Goal: Task Accomplishment & Management: Use online tool/utility

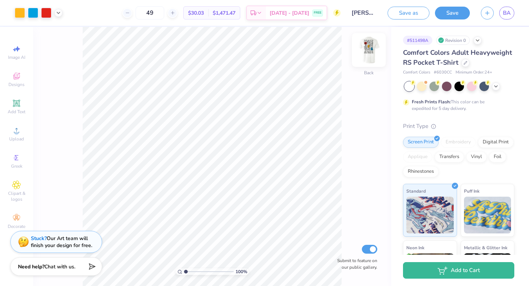
click at [372, 54] on img at bounding box center [368, 49] width 29 height 29
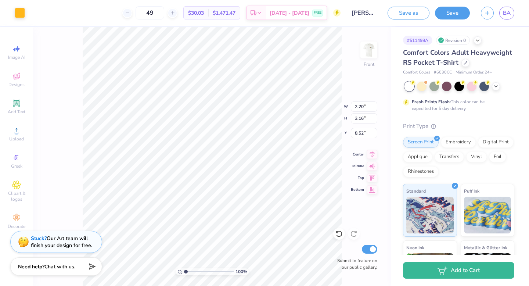
type input "2.10"
type input "2.63"
type input "11.75"
type input "0.55"
type input "1.08"
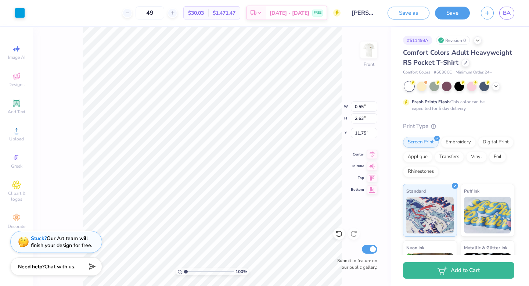
type input "12.28"
type input "11.46"
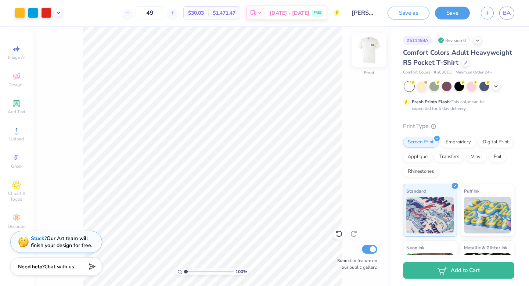
click at [369, 49] on img at bounding box center [368, 49] width 29 height 29
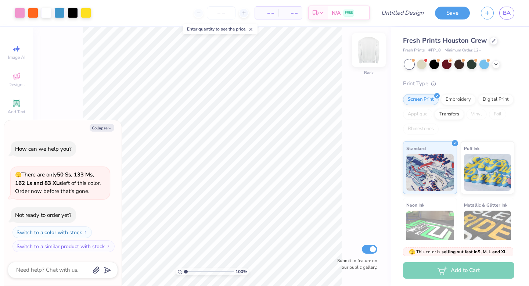
click at [368, 50] on img at bounding box center [368, 49] width 29 height 29
click at [371, 43] on img at bounding box center [368, 49] width 29 height 29
type textarea "x"
type input "1.46"
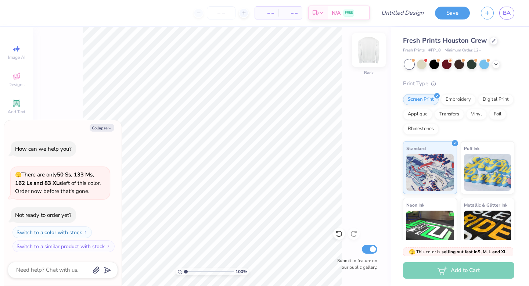
click at [371, 55] on img at bounding box center [368, 49] width 29 height 29
click at [367, 51] on img at bounding box center [368, 49] width 29 height 29
click at [365, 53] on img at bounding box center [368, 49] width 29 height 29
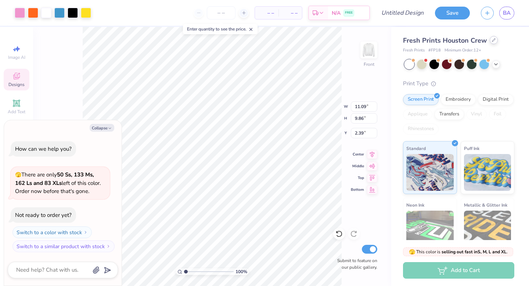
click at [496, 40] on div at bounding box center [494, 40] width 8 height 8
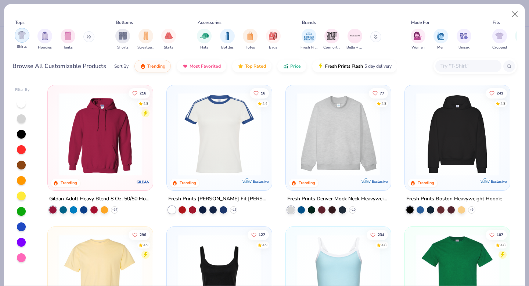
click at [21, 38] on img "filter for Shirts" at bounding box center [22, 35] width 8 height 8
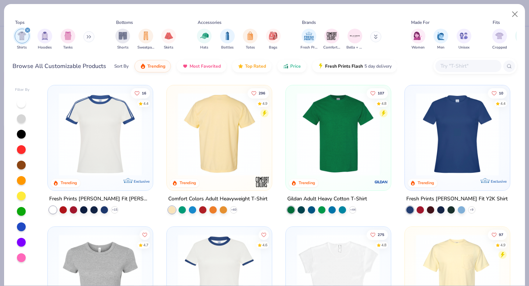
click at [174, 152] on img at bounding box center [129, 134] width 90 height 83
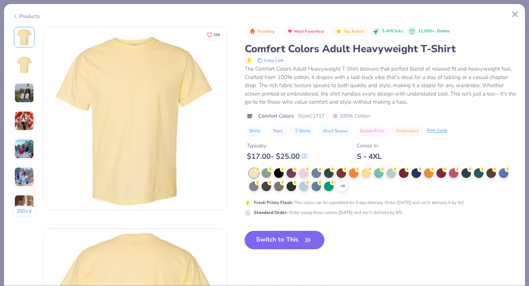
click at [281, 248] on button "Switch to This" at bounding box center [285, 240] width 80 height 18
click at [274, 237] on button "Switch to This" at bounding box center [285, 240] width 80 height 18
click at [275, 241] on div "Trending Most Favorited Top Rated 5.4M Clicks 11,000+ Orders 0 0 Reviews Comfor…" at bounding box center [381, 144] width 272 height 234
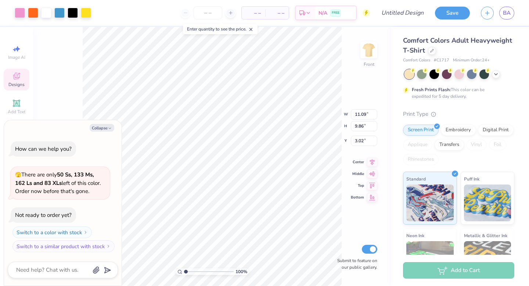
type textarea "x"
type input "6.11"
type textarea "x"
type input "8.82"
type textarea "x"
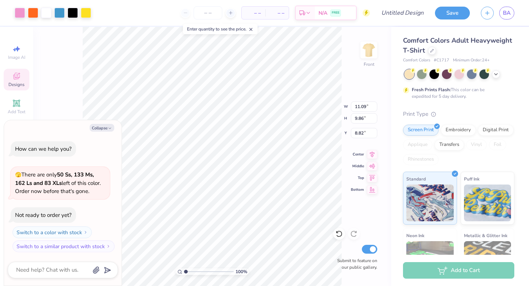
type input "13.10"
type input "11.66"
type input "7.01"
type textarea "x"
type input "4.22"
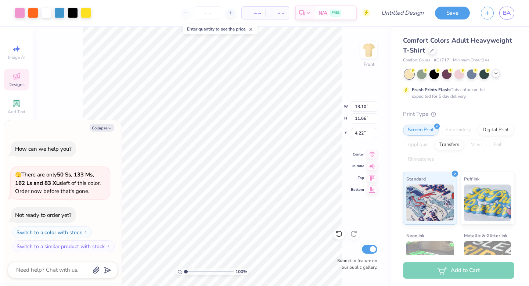
click at [496, 71] on icon at bounding box center [496, 74] width 6 height 6
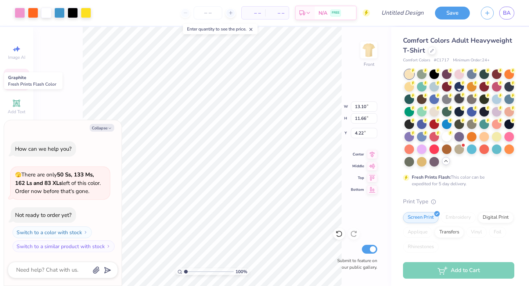
click at [459, 97] on div at bounding box center [459, 99] width 10 height 10
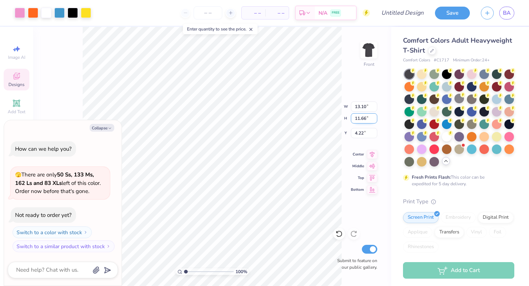
type textarea "x"
type input "4.23"
type textarea "x"
type input "4.70"
type input "7.16"
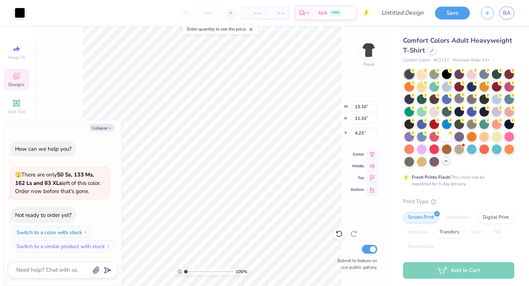
type input "5.18"
type textarea "x"
type input "4.62"
type input "1.61"
type input "5.64"
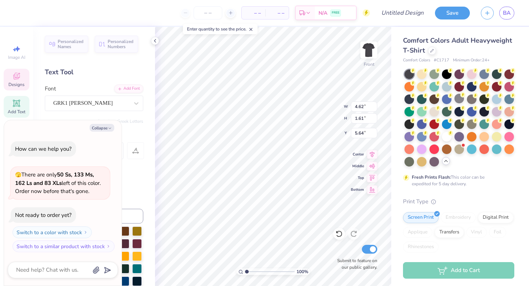
type textarea "x"
type input "6.29"
type input "4.01"
type input "4.41"
type textarea "x"
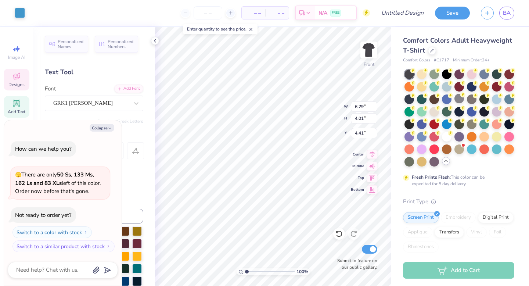
type input "4.62"
type input "1.61"
type input "5.64"
type textarea "x"
type input "5.61"
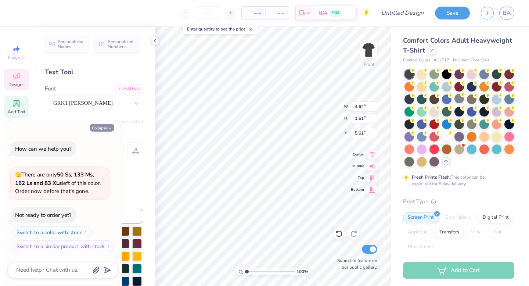
click at [95, 127] on button "Collapse" at bounding box center [102, 128] width 25 height 8
type textarea "x"
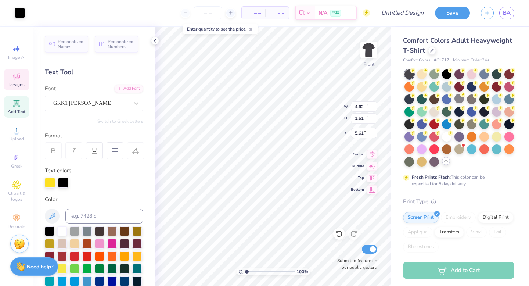
type input "13.10"
type input "11.33"
type input "4.41"
type input "4.62"
type input "1.61"
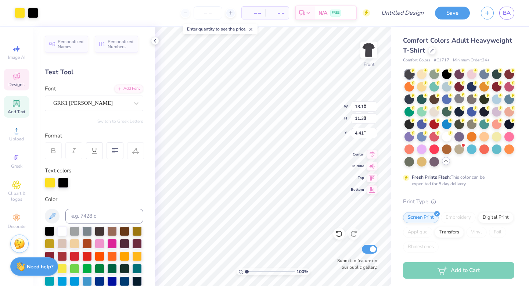
type input "5.61"
click at [125, 115] on div "Personalized Names Personalized Numbers Text Tool Add Font Font GRK1 Albert Swi…" at bounding box center [94, 156] width 122 height 259
click at [127, 105] on div "GRK1 Albert" at bounding box center [91, 102] width 77 height 11
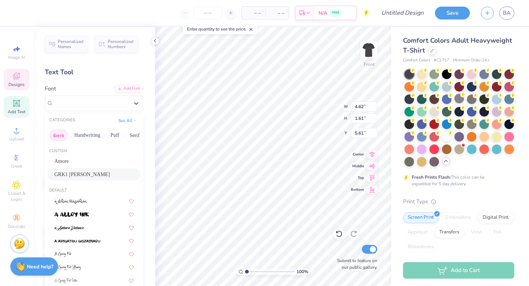
click at [62, 131] on button "Greek" at bounding box center [58, 135] width 19 height 12
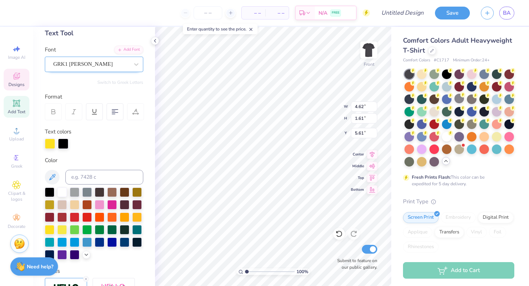
click at [118, 66] on div "GRK1 Albert" at bounding box center [91, 63] width 77 height 11
click at [109, 66] on div "GRK1 Albert" at bounding box center [91, 63] width 77 height 11
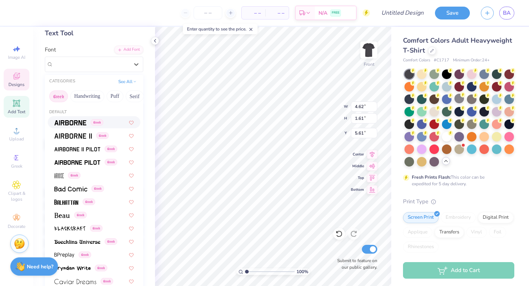
click at [111, 123] on div "Greek" at bounding box center [93, 122] width 79 height 8
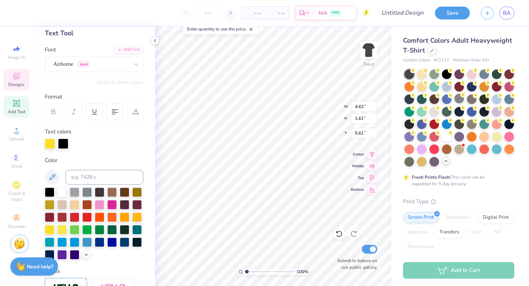
type textarea "A"
type textarea "T"
type textarea "O"
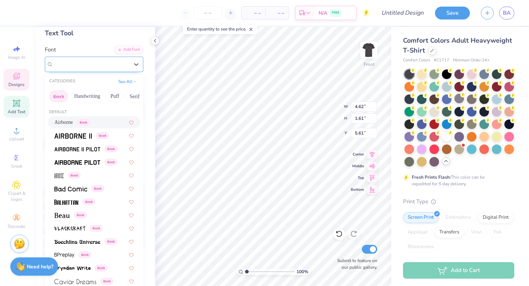
click at [82, 64] on div "Airborne Greek" at bounding box center [91, 63] width 77 height 11
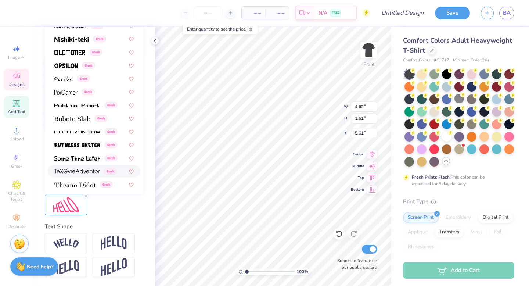
scroll to position [335, 0]
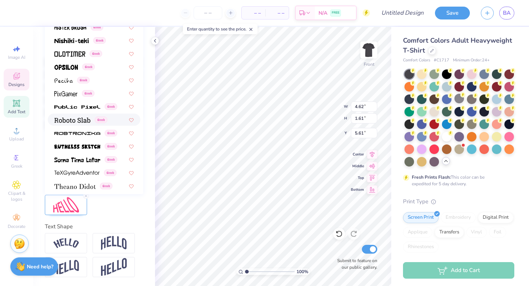
click at [67, 123] on span at bounding box center [72, 120] width 36 height 8
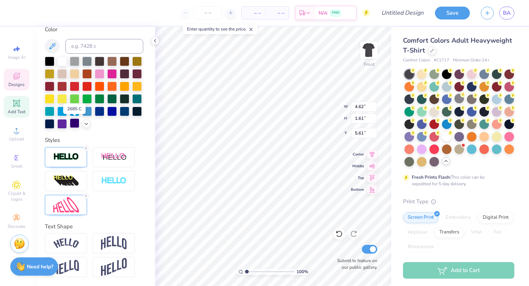
type textarea "t"
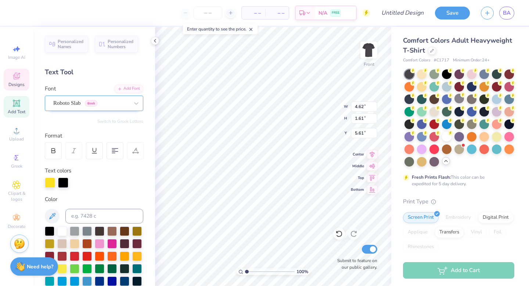
click at [128, 103] on div "Roboto Slab Greek" at bounding box center [91, 102] width 77 height 11
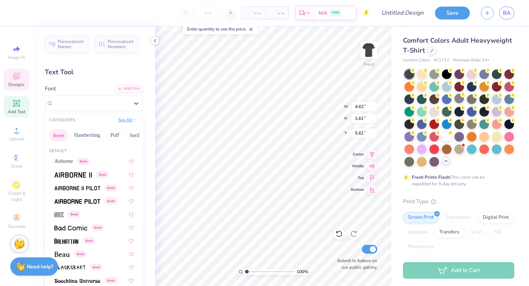
click at [134, 119] on icon at bounding box center [135, 120] width 4 height 4
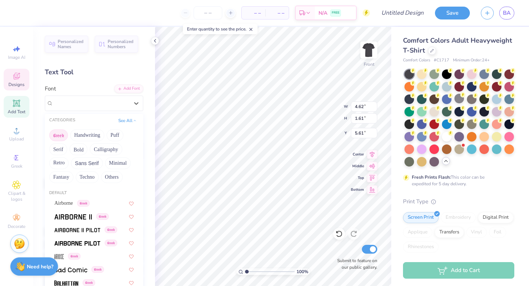
click at [57, 136] on button "Greek" at bounding box center [58, 135] width 19 height 12
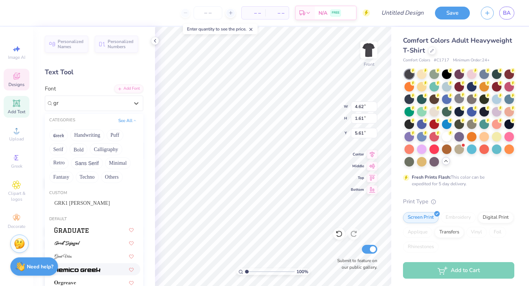
type input "g"
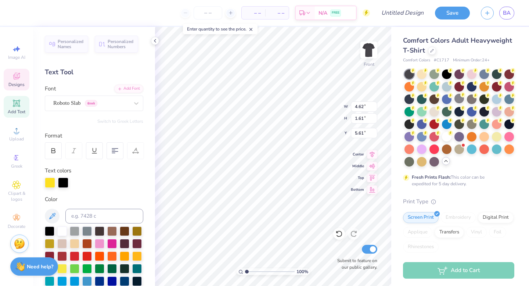
click at [74, 88] on div "Font Roboto Slab Greek" at bounding box center [94, 97] width 98 height 26
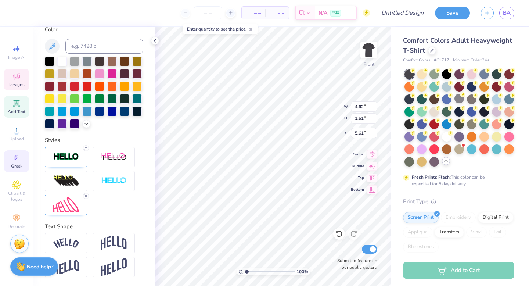
click at [18, 156] on icon at bounding box center [16, 157] width 9 height 9
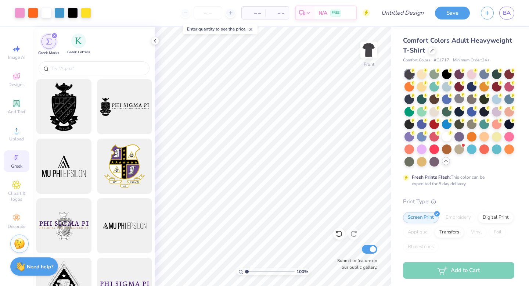
click at [76, 48] on div "Greek Letters" at bounding box center [78, 44] width 23 height 22
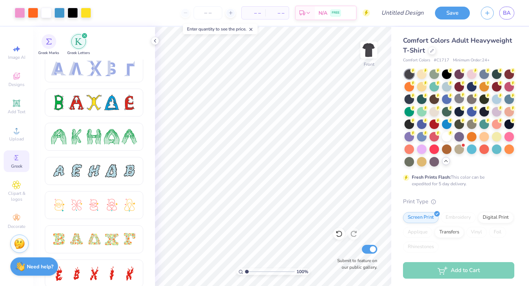
scroll to position [73, 0]
click at [68, 109] on div at bounding box center [94, 103] width 86 height 15
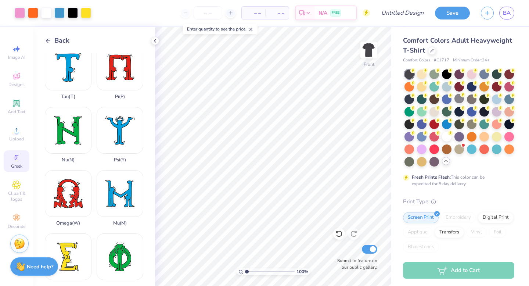
scroll to position [324, 0]
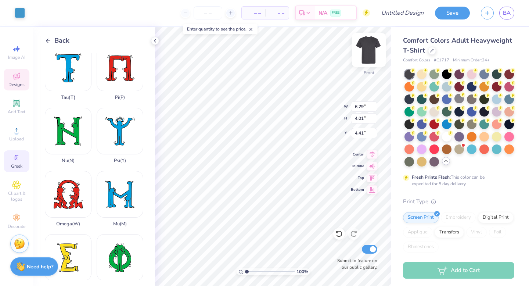
click at [366, 55] on img at bounding box center [368, 49] width 29 height 29
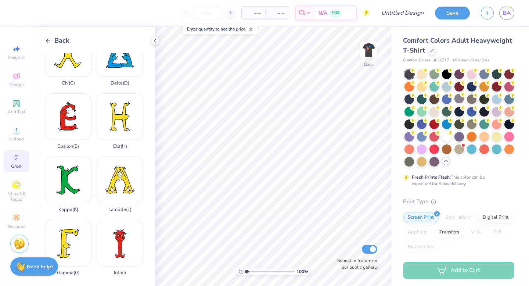
scroll to position [0, 0]
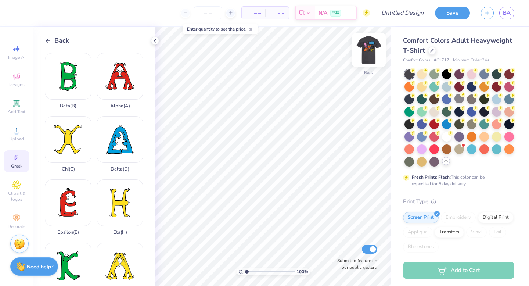
click at [367, 54] on img at bounding box center [368, 49] width 29 height 29
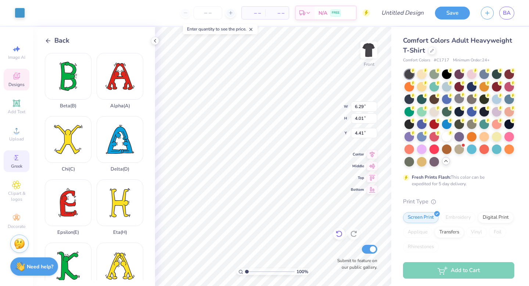
click at [338, 236] on icon at bounding box center [339, 234] width 6 height 7
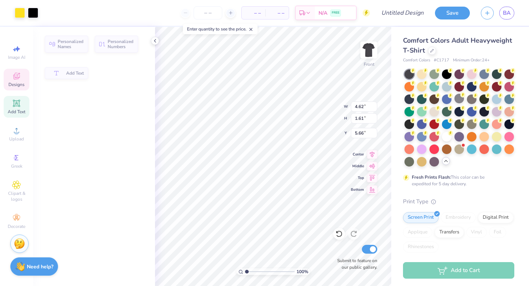
type input "4.62"
type input "1.61"
type input "5.66"
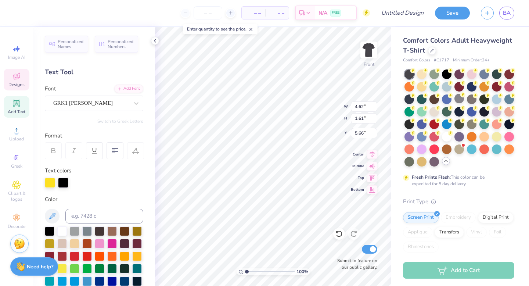
paste textarea
type input "6.29"
type input "4.01"
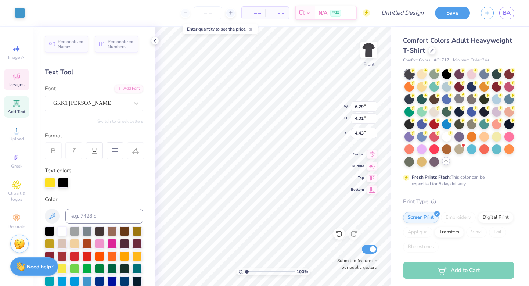
type input "4.25"
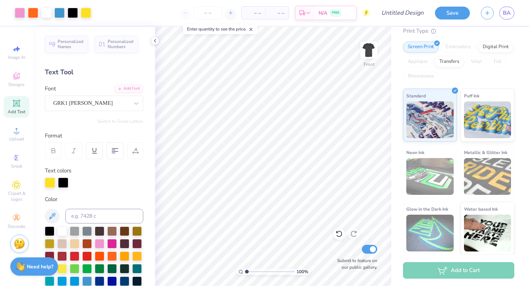
scroll to position [0, 0]
click at [123, 114] on div "Personalized Names Personalized Numbers Text Tool Add Font Font GRK1 Albert Swi…" at bounding box center [94, 156] width 122 height 259
click at [103, 100] on div "GRK1 Albert" at bounding box center [91, 102] width 77 height 11
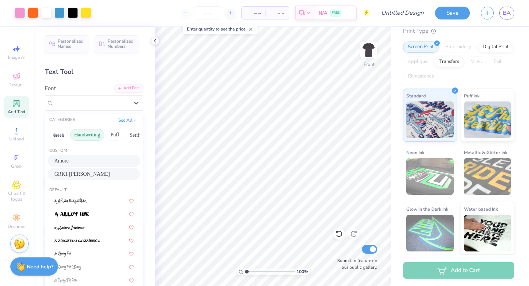
click at [93, 130] on button "Handwriting" at bounding box center [87, 135] width 34 height 12
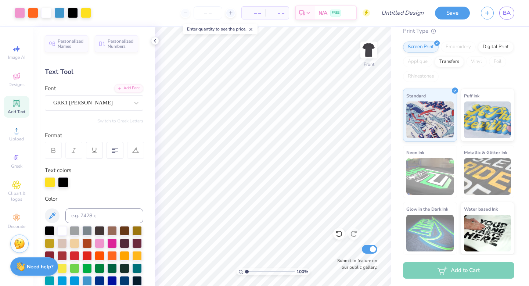
click at [104, 75] on div "Text Tool" at bounding box center [94, 72] width 98 height 10
click at [120, 112] on div "Personalized Names Personalized Numbers Text Tool Add Font Font GRK1 Albert Swi…" at bounding box center [94, 156] width 122 height 259
click at [120, 117] on div "Personalized Names Personalized Numbers Text Tool Add Font Font GRK1 Albert Swi…" at bounding box center [94, 156] width 122 height 259
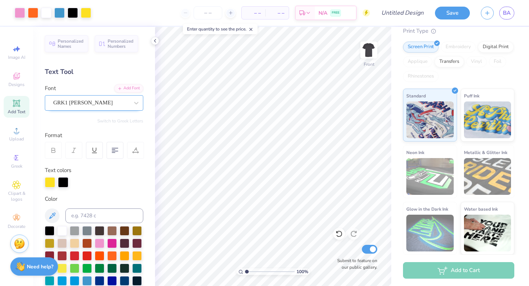
click at [130, 96] on div at bounding box center [136, 103] width 13 height 15
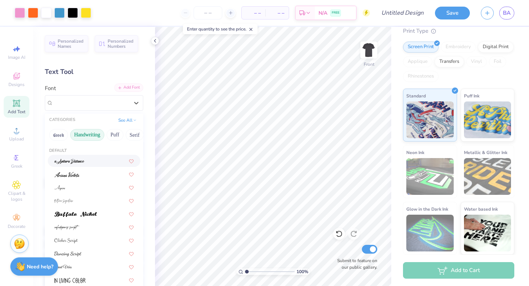
click at [127, 88] on div "Add Font" at bounding box center [128, 87] width 29 height 8
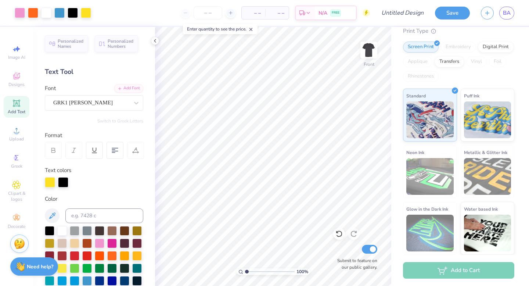
scroll to position [0, 0]
click at [501, 13] on link "BA" at bounding box center [506, 13] width 15 height 13
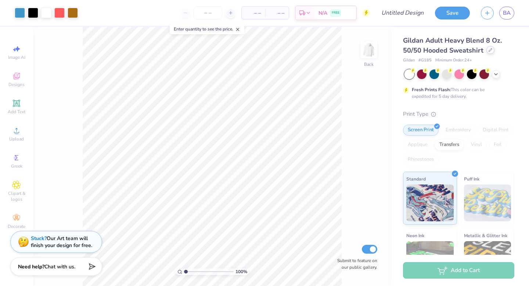
click at [491, 51] on div at bounding box center [490, 50] width 8 height 8
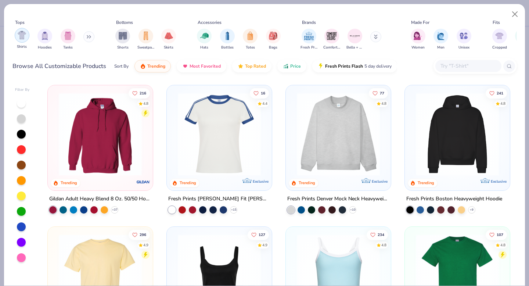
click at [22, 40] on div "filter for Shirts" at bounding box center [22, 35] width 15 height 15
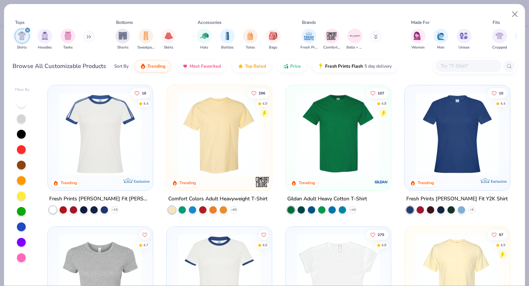
click at [234, 130] on img at bounding box center [219, 134] width 90 height 83
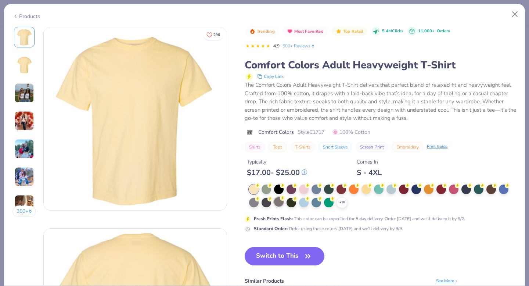
click at [254, 203] on div at bounding box center [254, 203] width 10 height 10
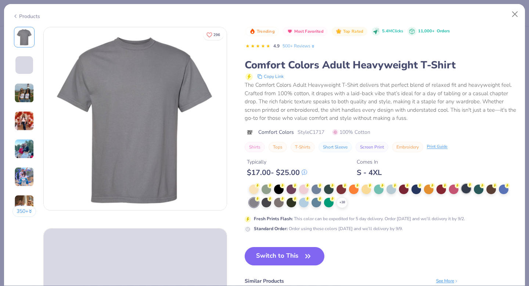
drag, startPoint x: 278, startPoint y: 255, endPoint x: 465, endPoint y: 189, distance: 197.7
click at [278, 255] on button "Switch to This" at bounding box center [285, 256] width 80 height 18
click at [465, 189] on div at bounding box center [466, 189] width 10 height 10
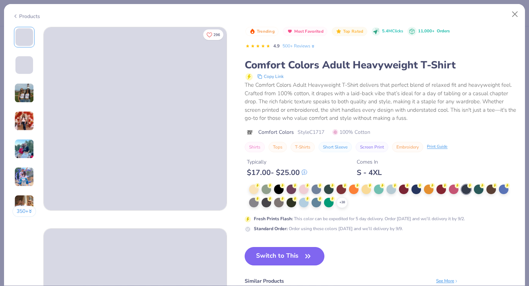
click at [307, 256] on icon "button" at bounding box center [308, 255] width 4 height 3
click at [308, 256] on icon "button" at bounding box center [308, 255] width 4 height 3
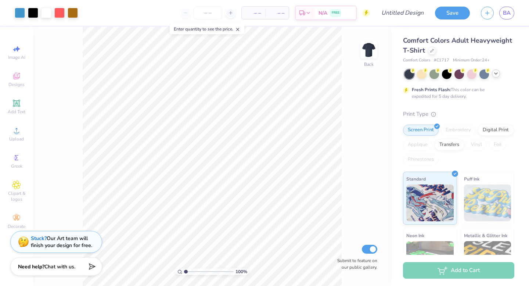
click at [496, 72] on icon at bounding box center [496, 74] width 6 height 6
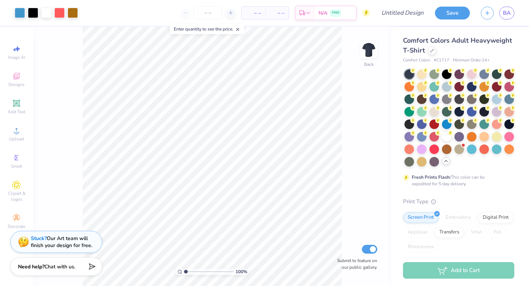
drag, startPoint x: 458, startPoint y: 99, endPoint x: 393, endPoint y: 104, distance: 64.8
click at [458, 99] on div at bounding box center [459, 99] width 10 height 10
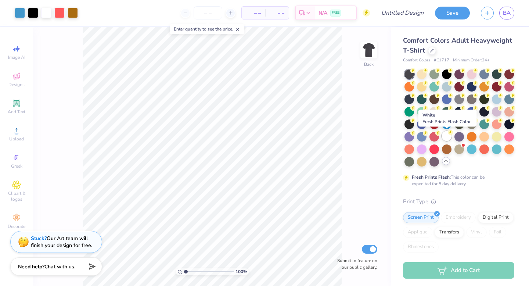
click at [446, 134] on div at bounding box center [447, 136] width 10 height 10
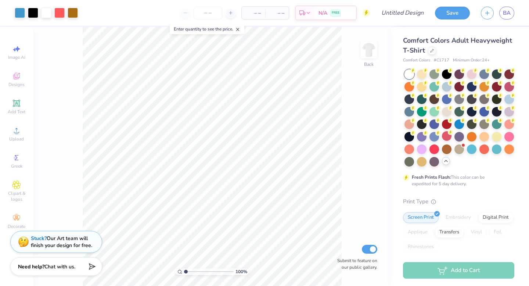
click at [356, 109] on div "100 % Back Submit to feature on our public gallery." at bounding box center [212, 156] width 358 height 259
type input "2.51"
type input "5.48"
type input "3.21"
type input "2.52"
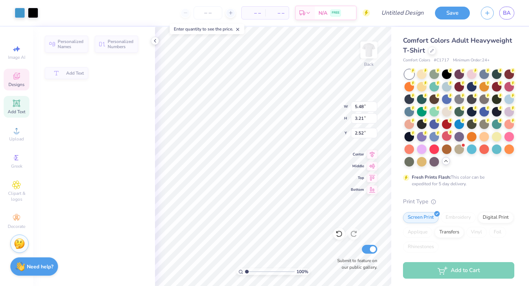
type input "5.49"
type input "1.24"
type input "2.53"
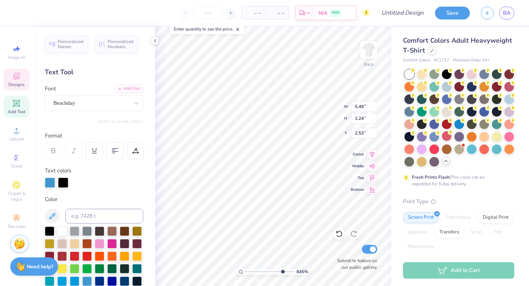
type input "8.45"
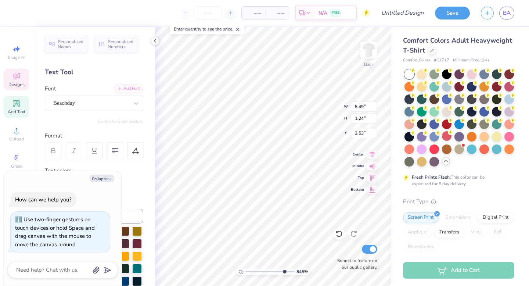
type textarea "x"
type input "1"
drag, startPoint x: 247, startPoint y: 271, endPoint x: 246, endPoint y: 259, distance: 11.8
click at [246, 268] on input "range" at bounding box center [270, 271] width 50 height 7
type textarea "x"
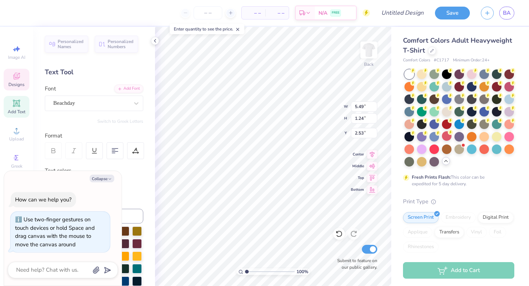
type input "2.38"
type textarea "x"
type textarea "Tyh"
type textarea "x"
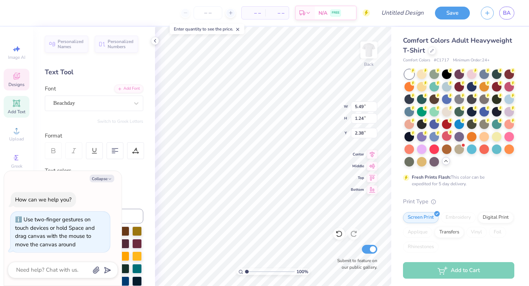
type textarea "Tyhe"
type textarea "x"
type textarea "Tyhet"
type textarea "x"
type textarea "Tyheta"
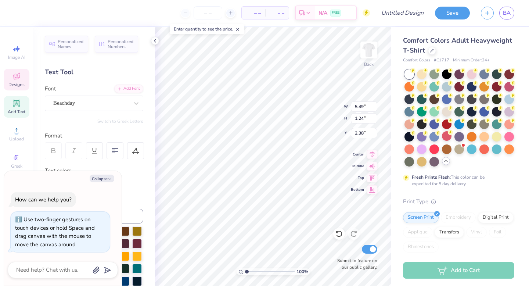
scroll to position [0, 0]
type textarea "x"
type textarea "Tyheta"
type textarea "x"
type textarea "Tyheta ph"
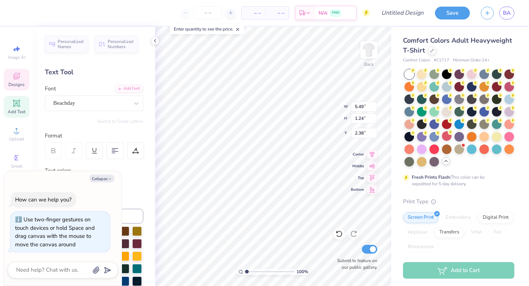
type textarea "x"
type textarea "Tyheta phi"
type textarea "x"
type textarea "Tyheta phi al"
type textarea "x"
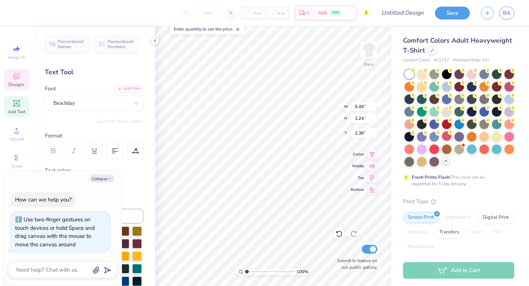
type textarea "Tyheta phi alp"
type textarea "x"
type textarea "Tyheta phi alpg"
type textarea "x"
type textarea "Tyheta phi alpga"
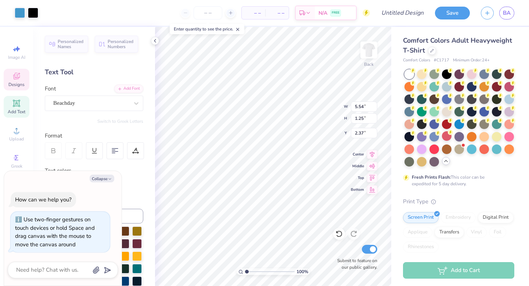
scroll to position [0, 2]
type textarea "x"
type textarea "Tyheta phi alpg"
type textarea "x"
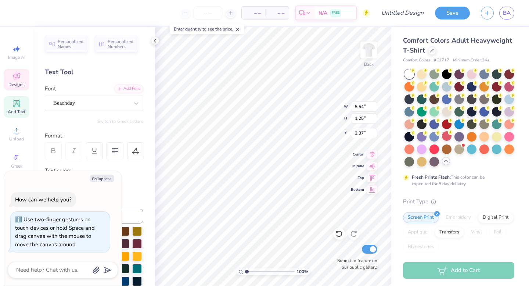
type textarea "Tyheta phi alph"
type textarea "x"
type textarea "Tyheta phi alpha"
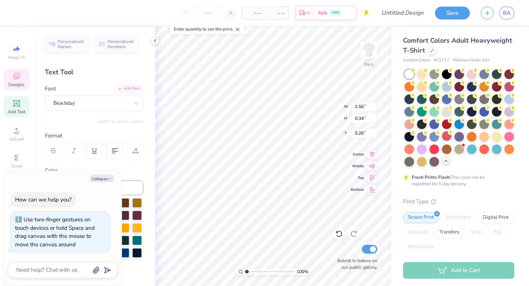
type textarea "x"
type textarea "H"
type textarea "x"
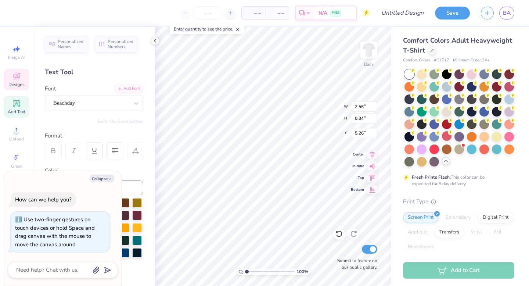
type textarea "Ho"
type textarea "x"
type textarea "H"
type textarea "x"
type textarea "HOC"
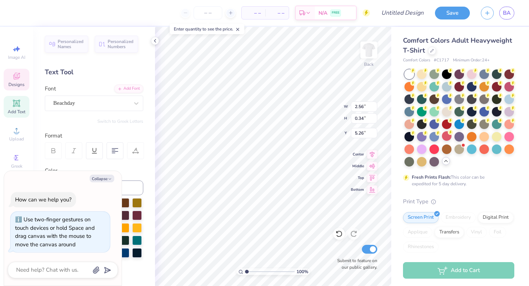
type textarea "x"
type textarea "HOCO"
type textarea "x"
type textarea "HOCO 2"
type textarea "x"
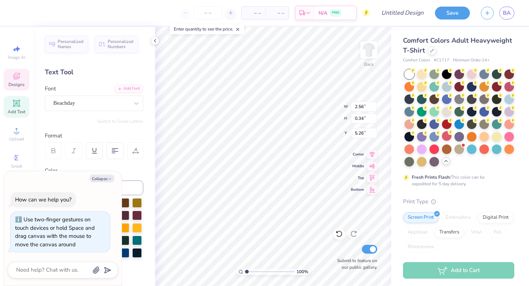
type textarea "HOCO 20"
type textarea "x"
type textarea "HOCO 2025"
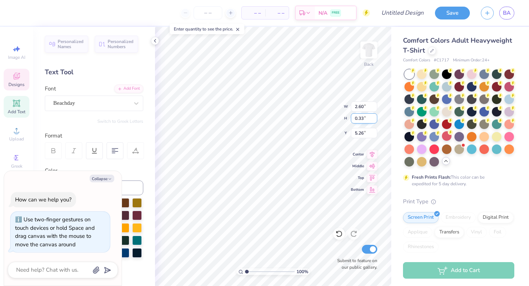
type textarea "x"
type input "5.53"
type input "1.25"
type input "2.37"
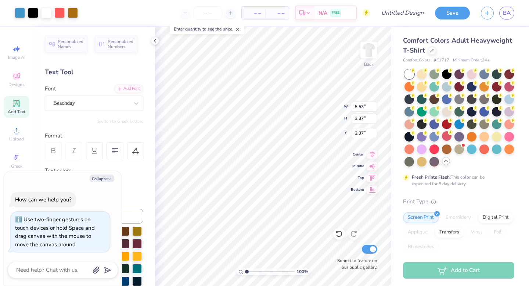
type textarea "x"
type input "13.34"
type input "8.12"
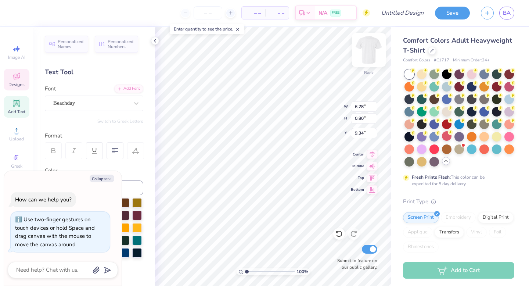
type textarea "x"
type input "7.19"
type input "0.92"
type input "9.23"
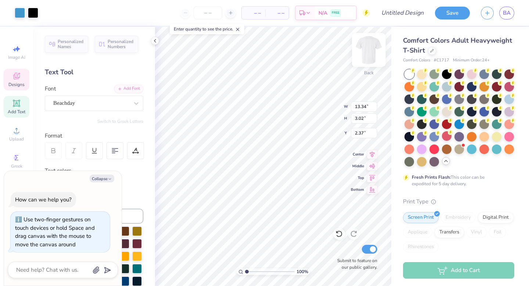
type textarea "x"
type textarea "Theta phi alpha"
type textarea "x"
type input "6.31"
type input "4.10"
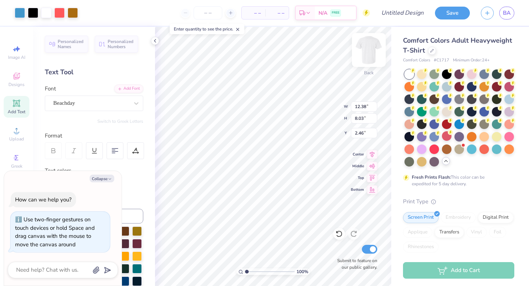
type input "6.40"
type textarea "x"
type input "7.19"
drag, startPoint x: 336, startPoint y: 234, endPoint x: 341, endPoint y: 234, distance: 4.4
click at [336, 234] on icon at bounding box center [338, 233] width 7 height 7
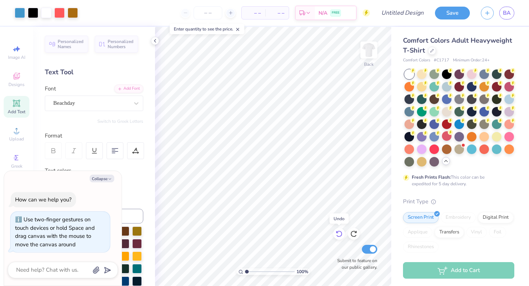
click at [341, 234] on icon at bounding box center [338, 233] width 7 height 7
type textarea "x"
type input "6.54"
type input "4.24"
type textarea "x"
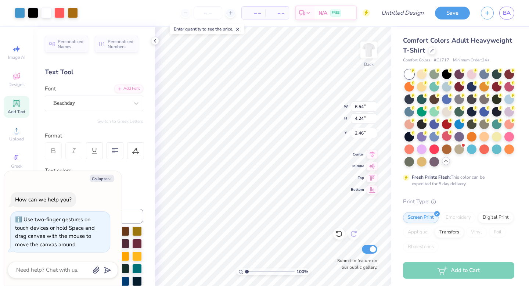
type input "3.31"
click at [368, 52] on img at bounding box center [368, 49] width 29 height 29
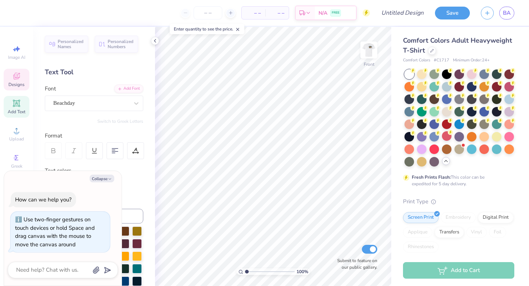
click at [21, 74] on icon at bounding box center [16, 76] width 9 height 9
type textarea "x"
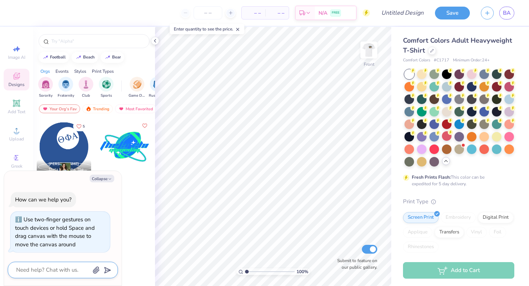
click at [50, 270] on textarea at bounding box center [52, 270] width 75 height 10
type textarea "H"
type textarea "x"
type textarea "HO"
type textarea "x"
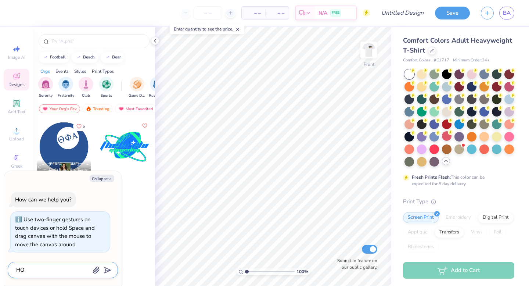
type textarea "HOW"
type textarea "x"
type textarea "HOW"
type textarea "x"
type textarea "HOW D"
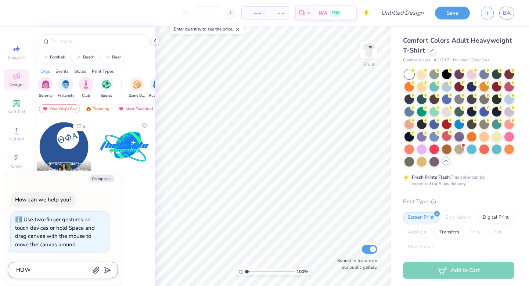
type textarea "x"
type textarea "HOW DO"
type textarea "x"
type textarea "HOW DO"
type textarea "x"
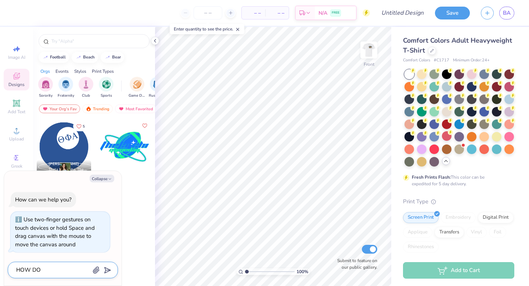
type textarea "HOW DO"
type textarea "x"
type textarea "HOW D"
type textarea "x"
type textarea "HOW"
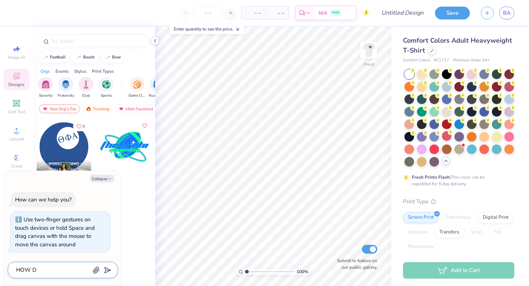
type textarea "x"
type textarea "HOW"
type textarea "x"
type textarea "HO"
type textarea "x"
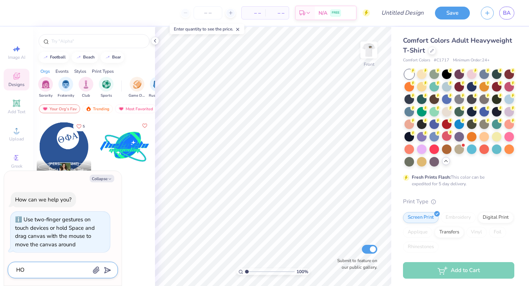
type textarea "H"
type textarea "x"
type textarea "h"
type textarea "x"
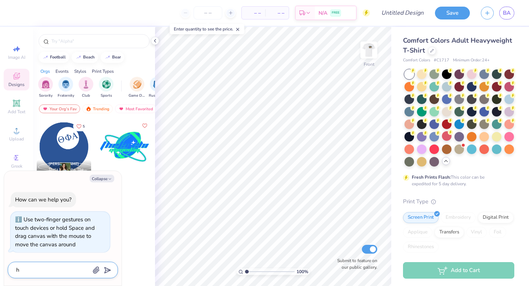
type textarea "ho"
type textarea "x"
type textarea "how"
type textarea "x"
type textarea "how"
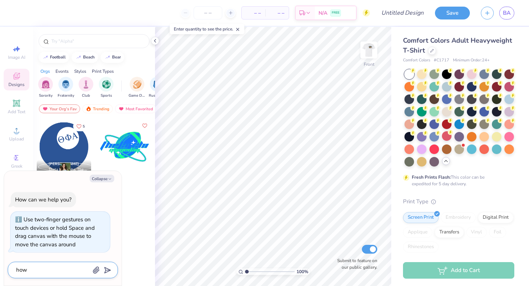
type textarea "x"
type textarea "how d"
type textarea "x"
type textarea "how do"
type textarea "x"
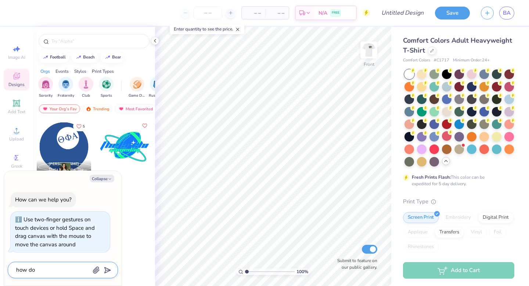
type textarea "how do"
type textarea "x"
type textarea "how do i"
type textarea "x"
type textarea "how do i"
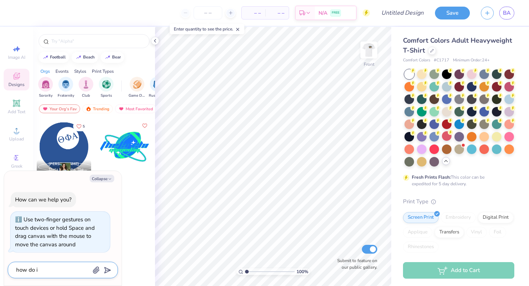
type textarea "x"
type textarea "how do i a"
type textarea "x"
type textarea "how do i ad"
type textarea "x"
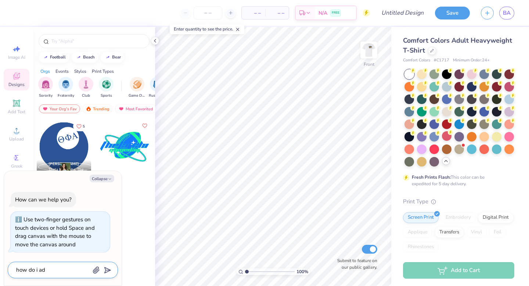
type textarea "how do i add"
type textarea "x"
type textarea "how do i add"
type textarea "x"
type textarea "how do i add g"
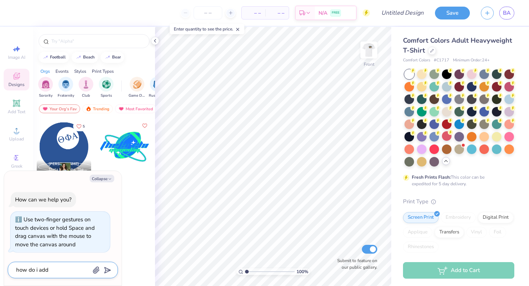
type textarea "x"
type textarea "how do i add gr"
type textarea "x"
type textarea "how do i add gre"
type textarea "x"
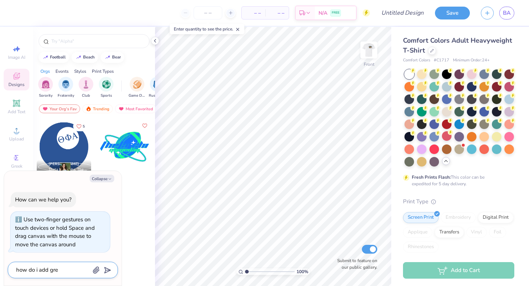
type textarea "how do i add gree"
type textarea "x"
type textarea "how do i add greek"
type textarea "x"
type textarea "how do i add greek"
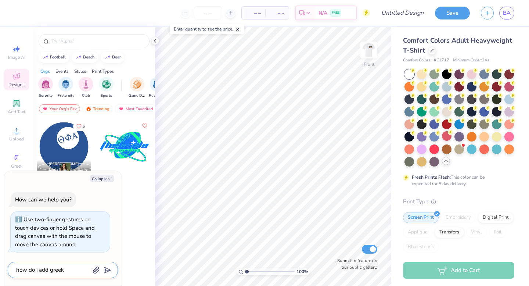
type textarea "x"
type textarea "how do i add greek l"
type textarea "x"
type textarea "how do i add greek le"
type textarea "x"
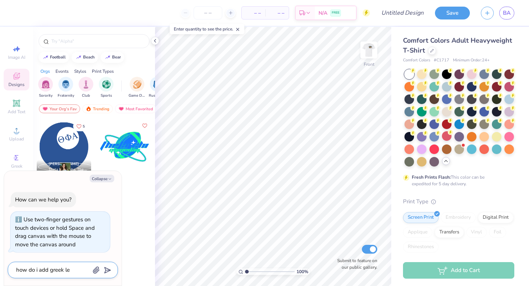
type textarea "how do i add greek let"
type textarea "x"
type textarea "how do i add greek lett"
type textarea "x"
type textarea "how do i add greek lette"
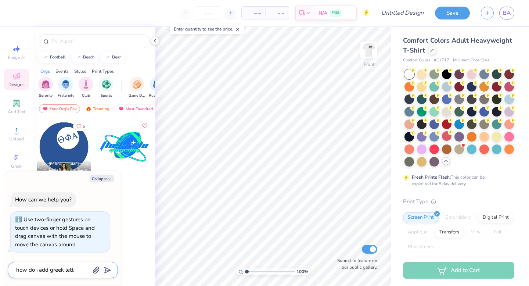
type textarea "x"
type textarea "how do i add greek letter"
type textarea "x"
type textarea "how do i add greek letters"
type textarea "x"
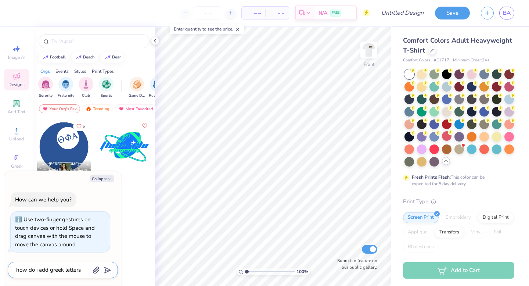
type textarea "how do i add greek letters"
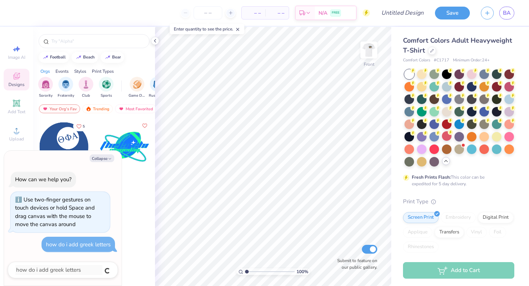
type textarea "x"
click at [97, 158] on button "Collapse" at bounding box center [102, 158] width 25 height 8
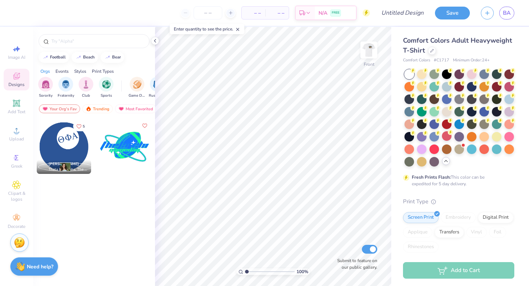
click at [20, 247] on img at bounding box center [19, 242] width 11 height 11
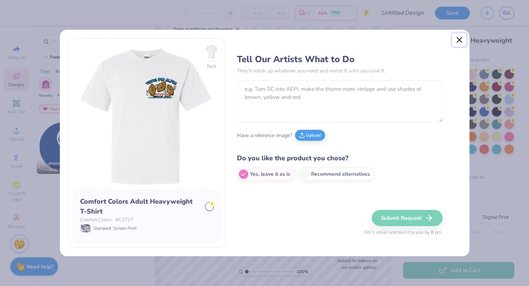
click at [459, 42] on button "Close" at bounding box center [459, 40] width 14 height 14
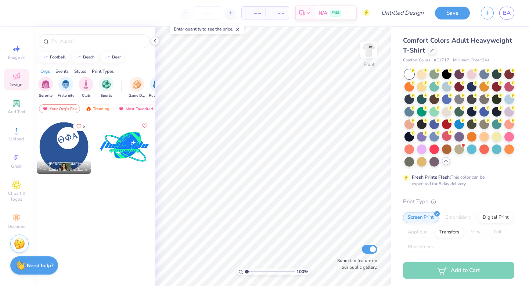
click at [24, 267] on img at bounding box center [20, 265] width 10 height 10
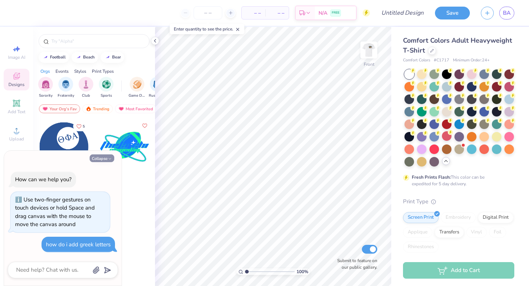
click at [99, 156] on button "Collapse" at bounding box center [102, 158] width 25 height 8
type textarea "x"
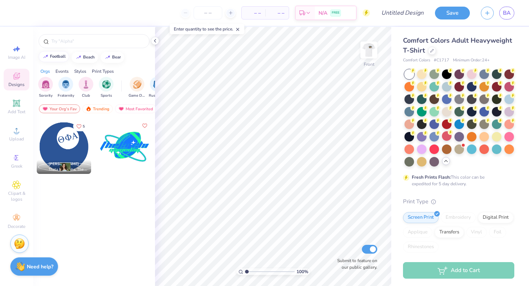
click at [52, 58] on div "football" at bounding box center [58, 56] width 16 height 4
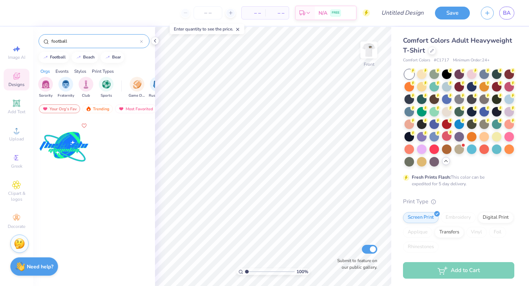
click at [71, 40] on input "football" at bounding box center [95, 40] width 89 height 7
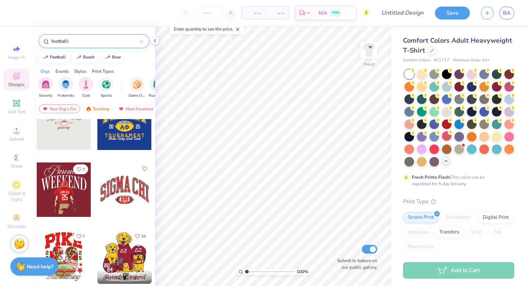
scroll to position [242, 0]
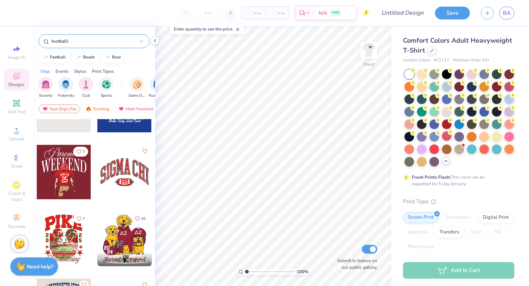
click at [77, 38] on input "football\" at bounding box center [95, 40] width 89 height 7
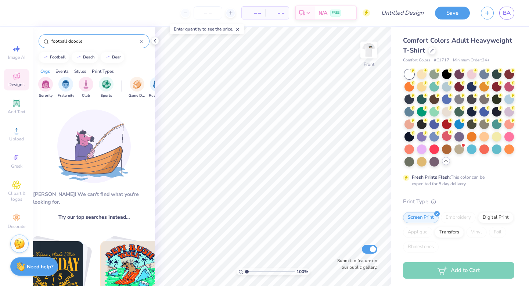
drag, startPoint x: 69, startPoint y: 40, endPoint x: 57, endPoint y: 35, distance: 12.7
click at [57, 36] on div "football doodle" at bounding box center [94, 41] width 111 height 14
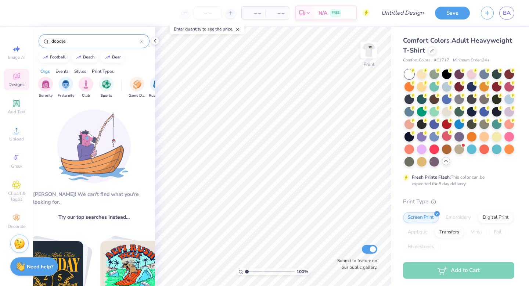
click at [74, 39] on input "doodle" at bounding box center [95, 40] width 89 height 7
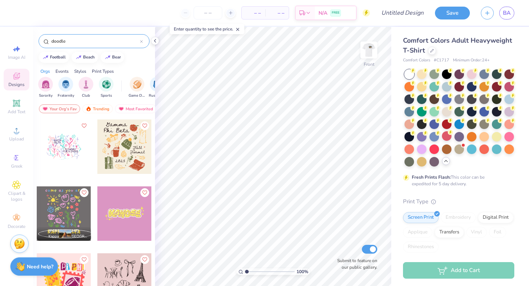
type input "doodle\"
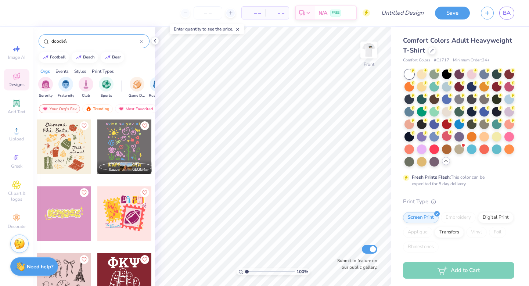
click at [74, 38] on input "doodle\" at bounding box center [95, 40] width 89 height 7
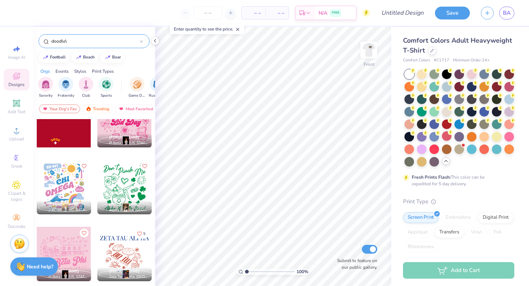
scroll to position [0, 0]
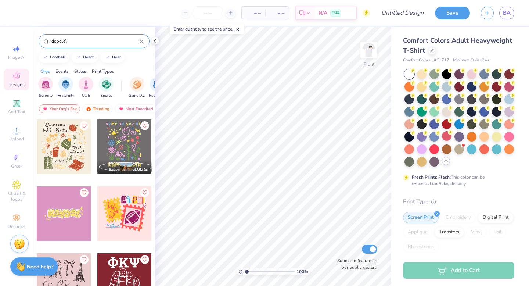
drag, startPoint x: 84, startPoint y: 39, endPoint x: 44, endPoint y: 37, distance: 39.7
click at [44, 37] on div "doodle\" at bounding box center [94, 41] width 111 height 14
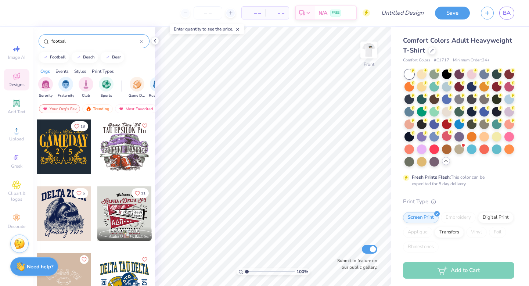
type input "football"
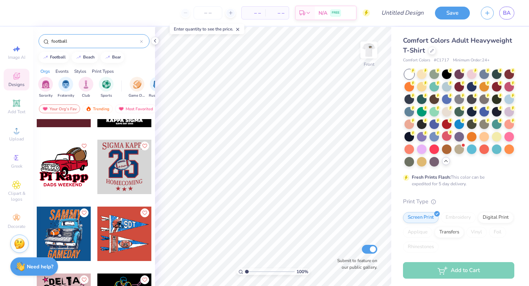
scroll to position [3123, 0]
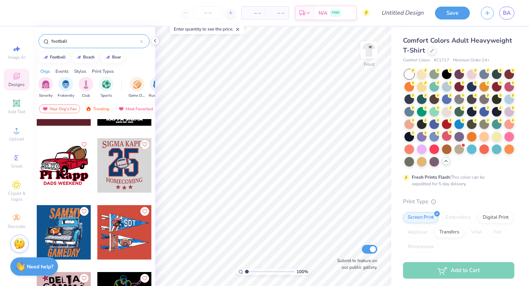
type textarea "x"
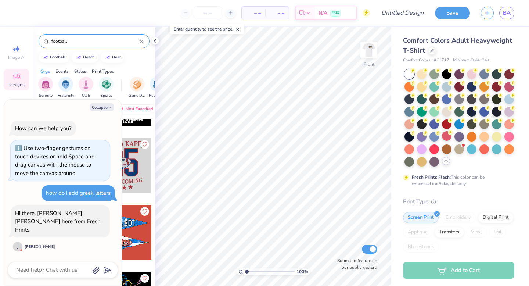
type input "football"
click at [45, 271] on textarea at bounding box center [52, 270] width 75 height 10
type textarea "x"
type textarea "h"
type textarea "x"
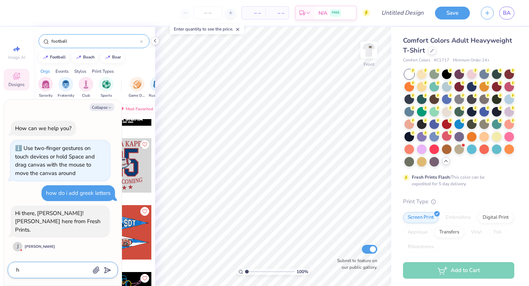
type textarea "hi"
type textarea "x"
type textarea "hi"
type textarea "x"
type textarea "hi h"
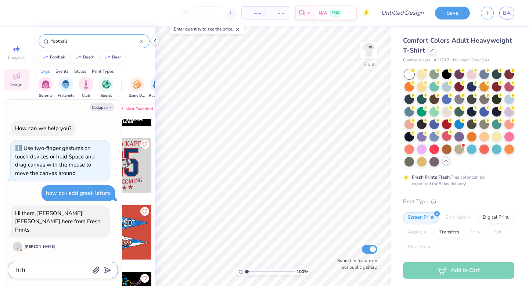
type textarea "x"
type textarea "hi ho"
type textarea "x"
type textarea "hi how"
type textarea "x"
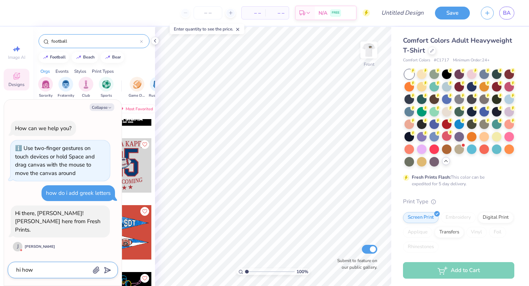
type textarea "hi how"
type textarea "x"
type textarea "hi how do"
type textarea "x"
type textarea "hi how do"
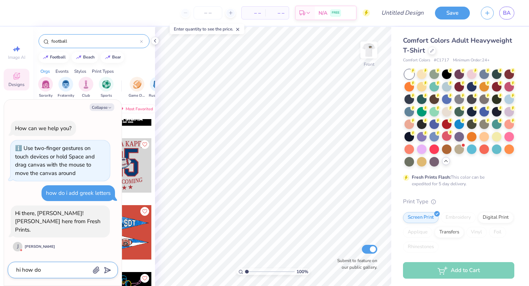
type textarea "x"
type textarea "hi how do i"
type textarea "x"
type textarea "hi how do i"
type textarea "x"
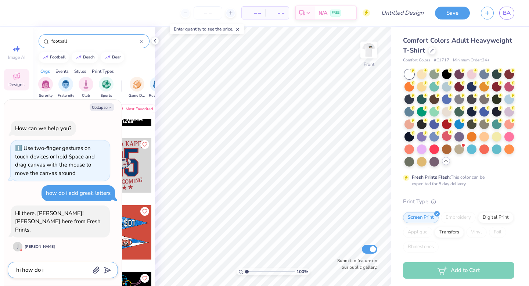
type textarea "hi how do i t"
type textarea "x"
type textarea "hi how do i ty"
type textarea "x"
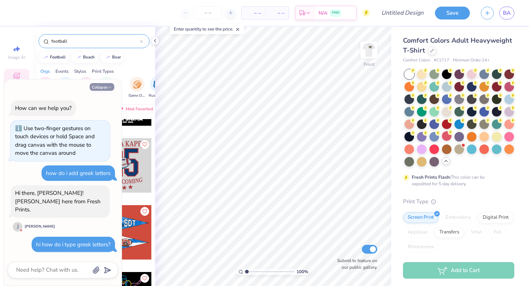
click at [109, 90] on icon "button" at bounding box center [110, 87] width 4 height 4
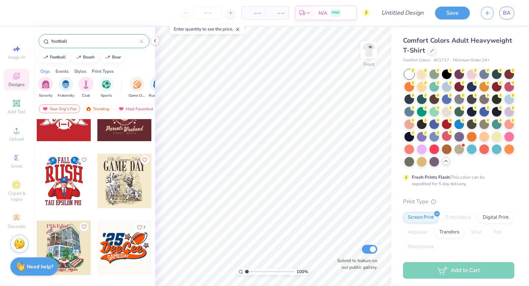
scroll to position [3776, 0]
drag, startPoint x: 80, startPoint y: 42, endPoint x: 16, endPoint y: 34, distance: 64.7
click at [16, 34] on div "– – Per Item – – Total Est. Delivery N/A FREE Design Title Save BA Image AI Des…" at bounding box center [264, 143] width 529 height 286
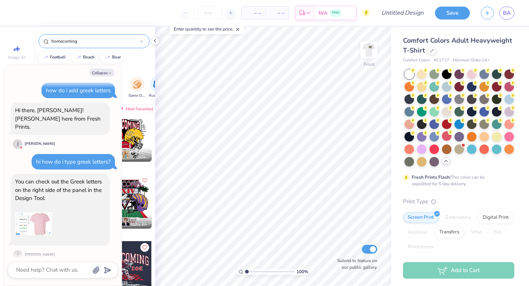
scroll to position [2437, 0]
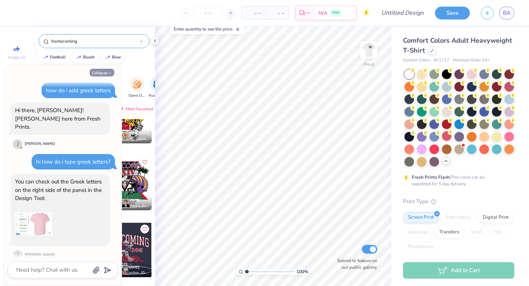
click at [104, 71] on button "Collapse" at bounding box center [102, 73] width 25 height 8
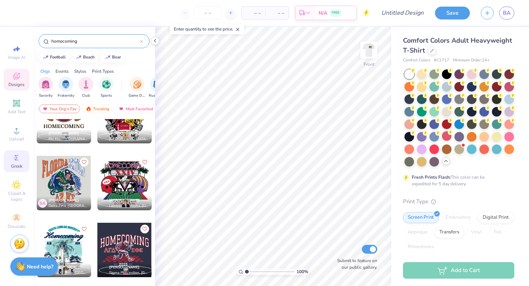
click at [14, 159] on icon at bounding box center [16, 157] width 9 height 9
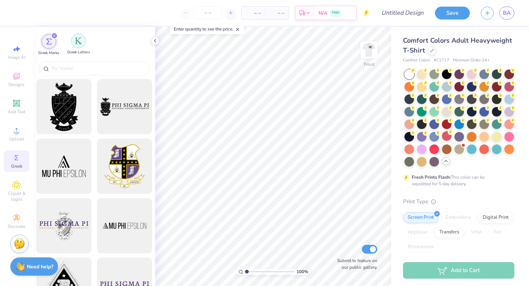
click at [78, 42] on img "filter for Greek Letters" at bounding box center [78, 40] width 7 height 7
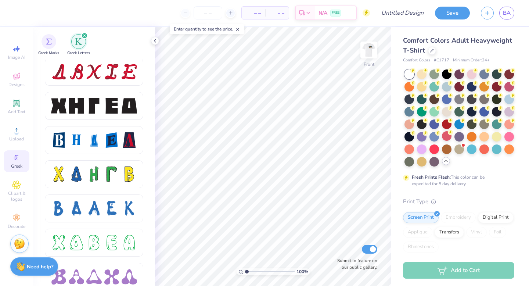
scroll to position [959, 0]
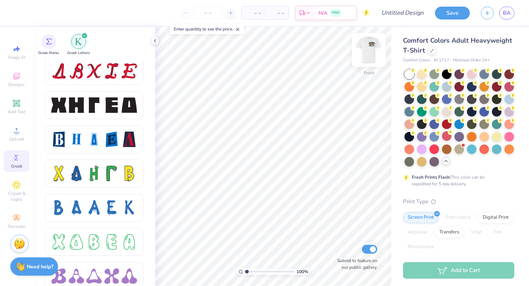
click at [367, 53] on img at bounding box center [368, 49] width 29 height 29
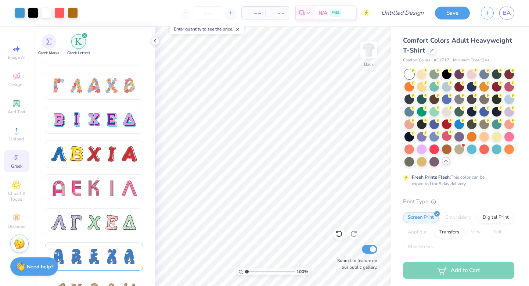
scroll to position [567, 0]
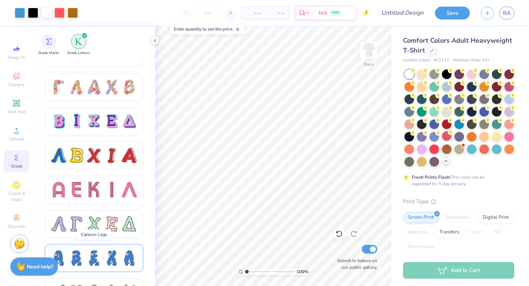
click at [114, 261] on div at bounding box center [111, 257] width 15 height 15
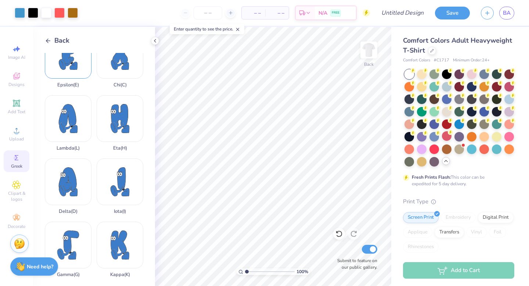
scroll to position [0, 0]
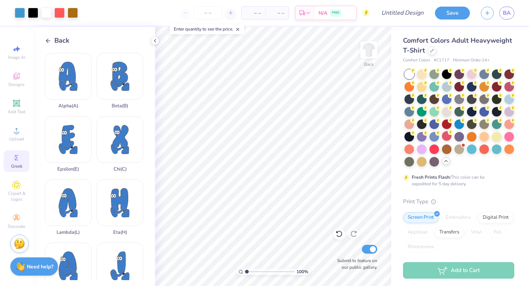
click at [49, 37] on div "Back" at bounding box center [57, 41] width 25 height 10
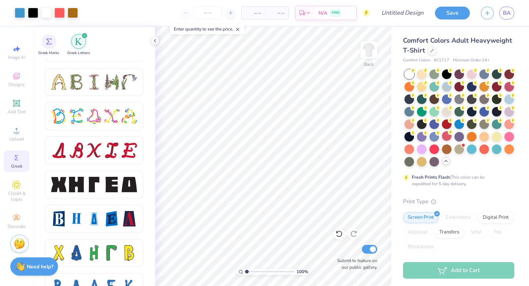
scroll to position [878, 0]
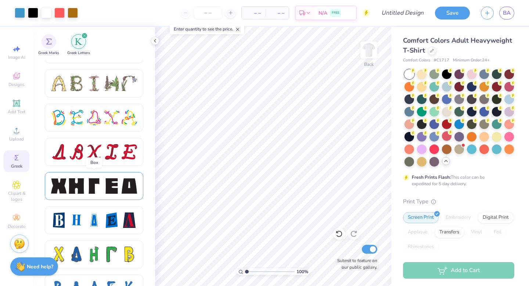
click at [110, 188] on div at bounding box center [111, 185] width 15 height 15
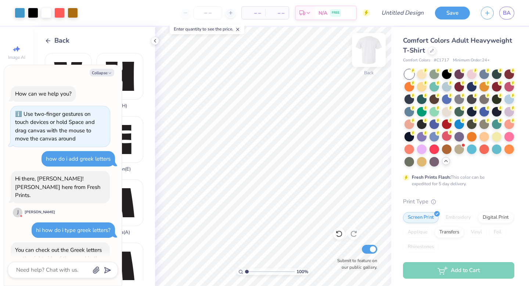
scroll to position [179, 0]
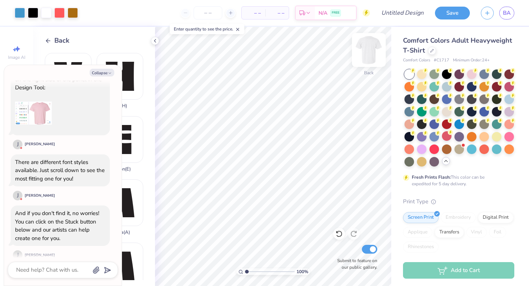
click at [373, 49] on img at bounding box center [368, 49] width 29 height 29
click at [105, 73] on button "Collapse" at bounding box center [102, 73] width 25 height 8
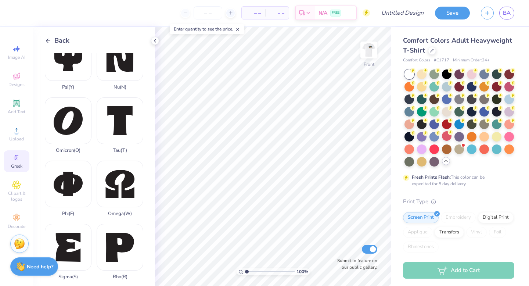
scroll to position [335, 0]
click at [63, 180] on div "Phi ( F )" at bounding box center [68, 188] width 47 height 56
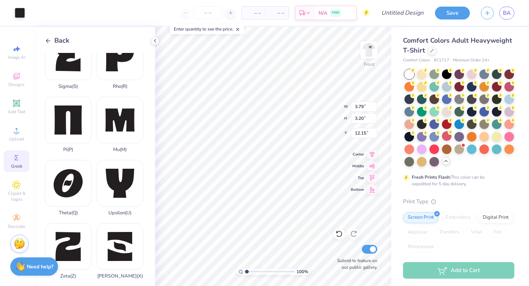
scroll to position [526, 0]
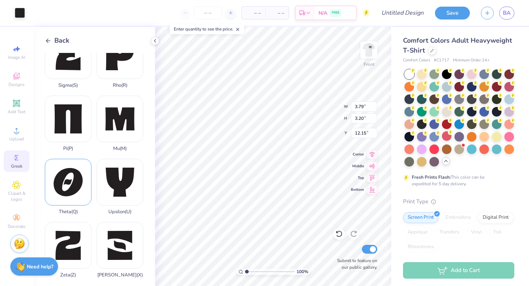
click at [75, 173] on div "Theta ( Q )" at bounding box center [68, 187] width 47 height 56
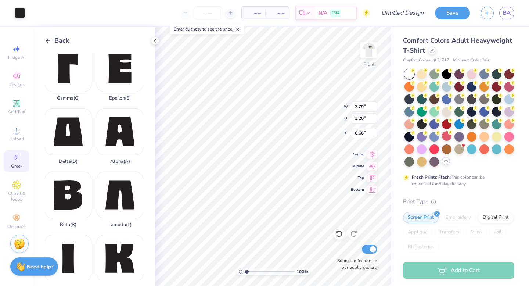
scroll to position [0, 0]
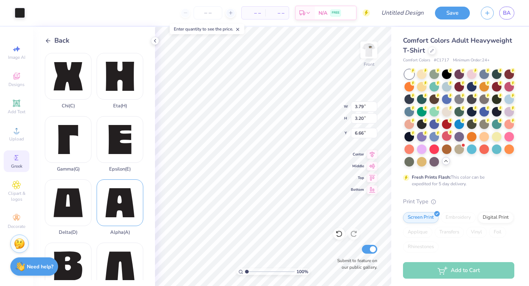
click at [122, 199] on div "Alpha ( A )" at bounding box center [120, 207] width 47 height 56
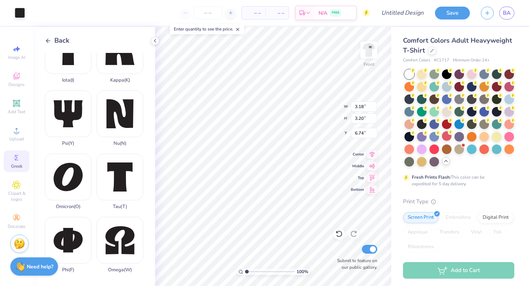
scroll to position [257, 0]
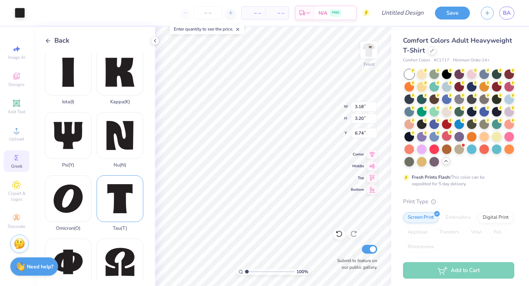
click at [116, 205] on div "Tau ( T )" at bounding box center [120, 203] width 47 height 56
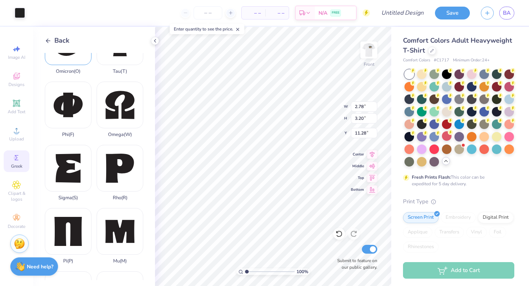
scroll to position [412, 0]
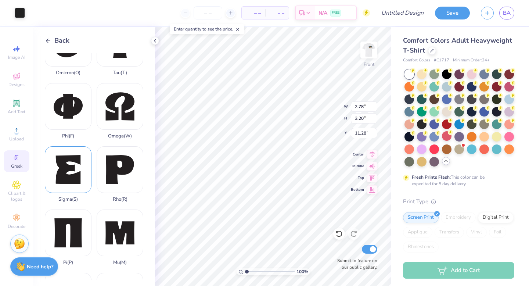
click at [66, 179] on div "Sigma ( S )" at bounding box center [68, 174] width 47 height 56
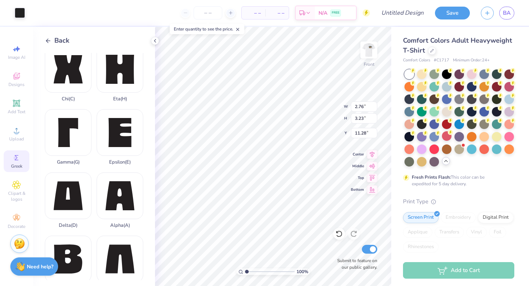
scroll to position [0, 0]
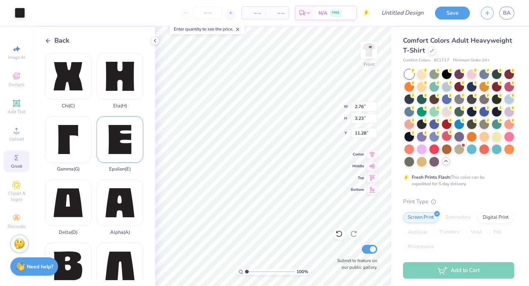
click at [119, 137] on div "Epsilon ( E )" at bounding box center [120, 144] width 47 height 56
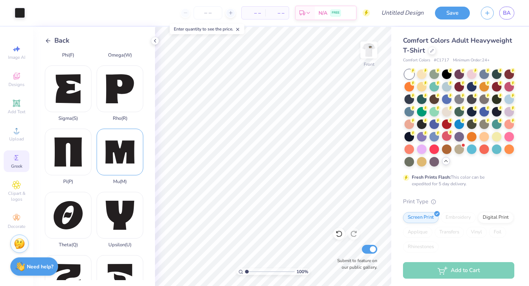
scroll to position [486, 0]
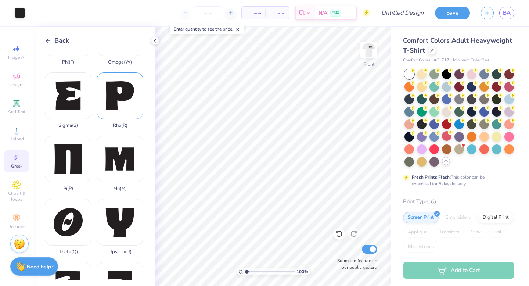
click at [118, 104] on div "Rho ( R )" at bounding box center [120, 100] width 47 height 56
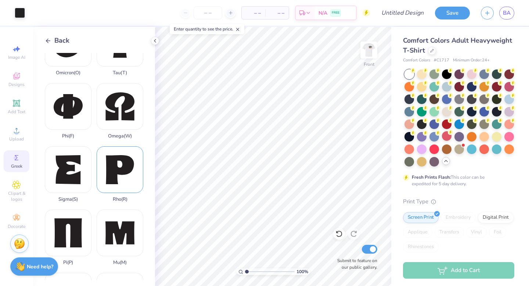
scroll to position [411, 0]
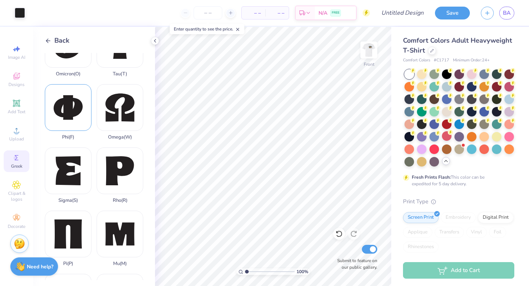
click at [72, 107] on div "Phi ( F )" at bounding box center [68, 112] width 47 height 56
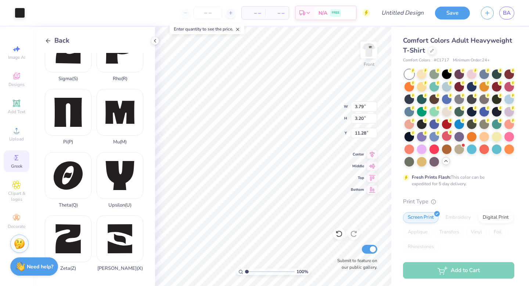
scroll to position [0, 0]
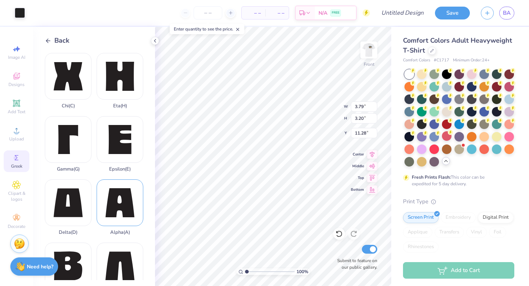
click at [113, 204] on div "Alpha ( A )" at bounding box center [120, 207] width 47 height 56
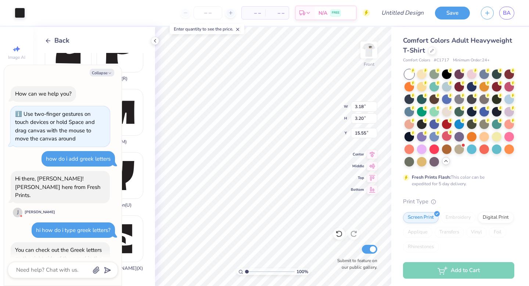
scroll to position [340, 0]
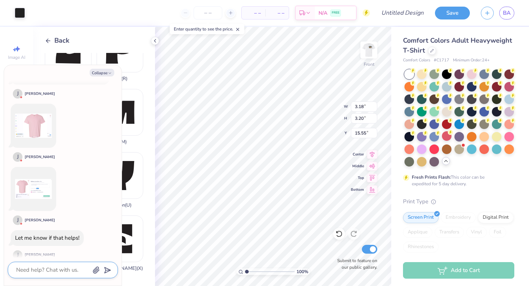
click at [42, 266] on textarea at bounding box center [52, 270] width 75 height 10
click at [104, 268] on icon "submit" at bounding box center [106, 270] width 10 height 10
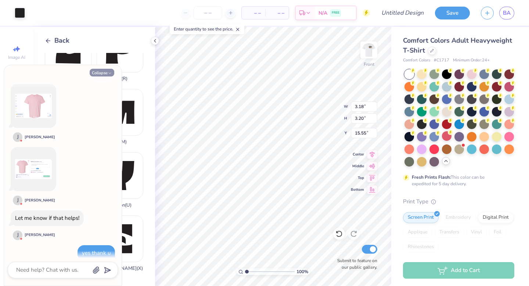
click at [106, 73] on button "Collapse" at bounding box center [102, 73] width 25 height 8
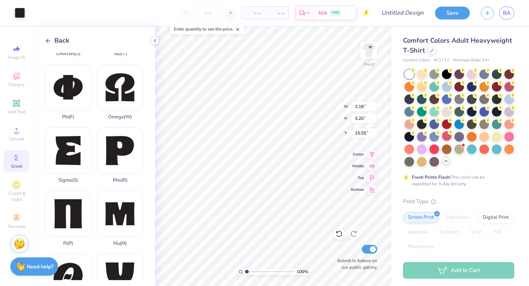
scroll to position [421, 0]
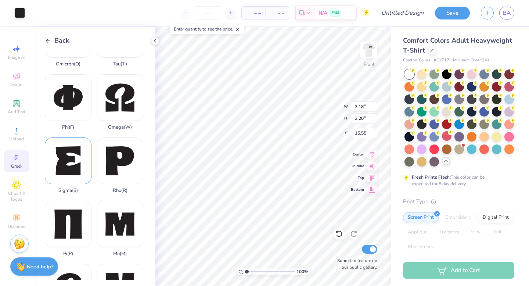
click at [71, 164] on div "Sigma ( S )" at bounding box center [68, 165] width 47 height 56
click at [76, 98] on div "Phi ( F )" at bounding box center [68, 102] width 47 height 56
click at [364, 45] on img at bounding box center [368, 49] width 29 height 29
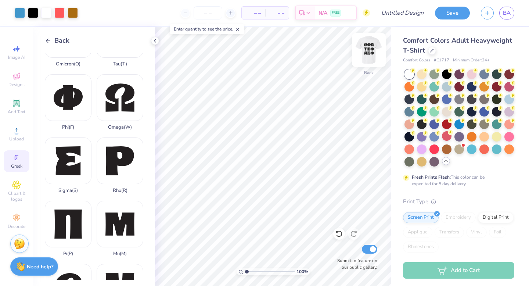
click at [364, 56] on img at bounding box center [368, 49] width 29 height 29
click at [365, 46] on img at bounding box center [368, 49] width 29 height 29
click at [371, 56] on img at bounding box center [368, 49] width 29 height 29
click at [368, 51] on img at bounding box center [368, 49] width 29 height 29
click at [63, 40] on span "Back" at bounding box center [61, 41] width 15 height 10
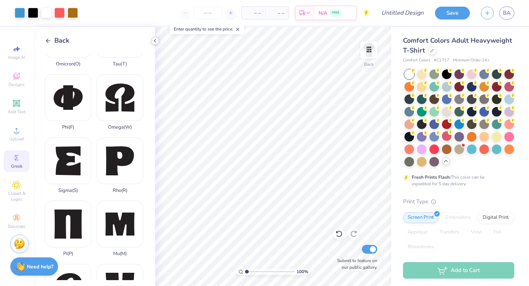
click at [154, 38] on icon at bounding box center [155, 41] width 6 height 6
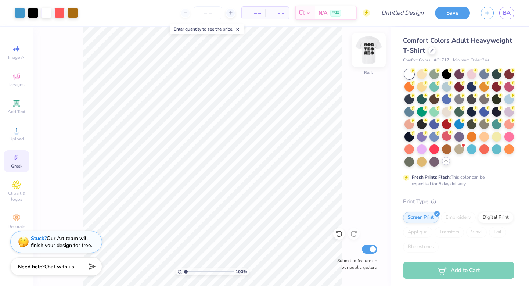
click at [372, 47] on img at bounding box center [368, 49] width 29 height 29
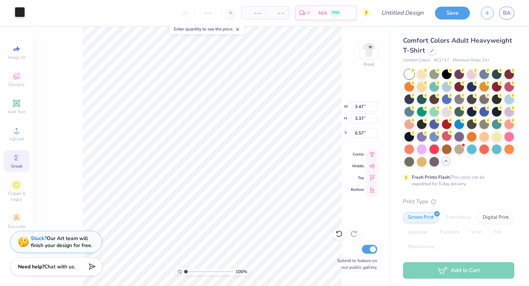
click at [16, 12] on div at bounding box center [20, 12] width 10 height 10
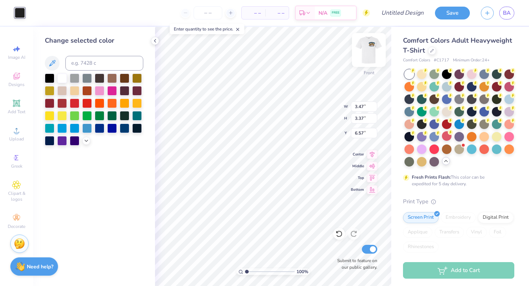
click at [363, 43] on img at bounding box center [368, 49] width 29 height 29
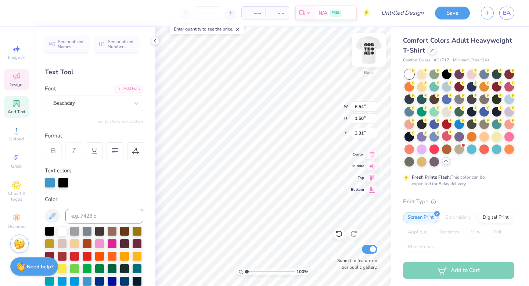
click at [366, 49] on img at bounding box center [368, 49] width 29 height 29
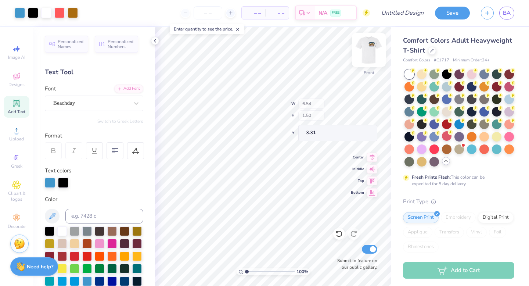
click at [367, 47] on img at bounding box center [368, 49] width 29 height 29
click at [376, 57] on img at bounding box center [368, 49] width 29 height 29
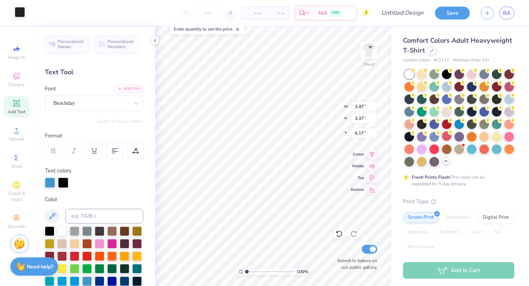
click at [15, 13] on div at bounding box center [20, 12] width 10 height 10
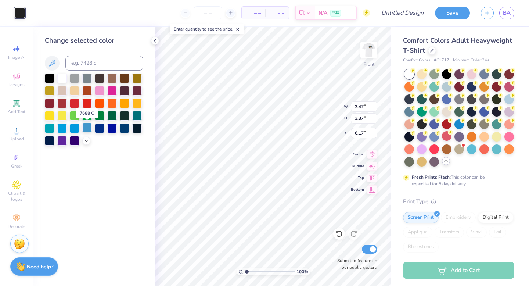
click at [84, 126] on div at bounding box center [87, 128] width 10 height 10
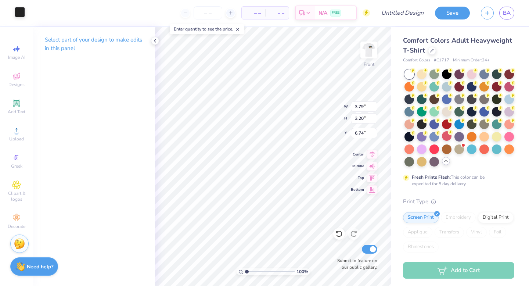
click at [19, 11] on div at bounding box center [20, 12] width 10 height 10
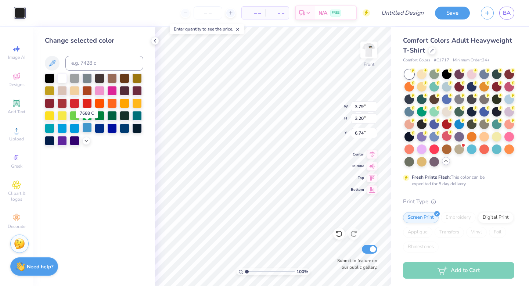
click at [89, 127] on div at bounding box center [87, 128] width 10 height 10
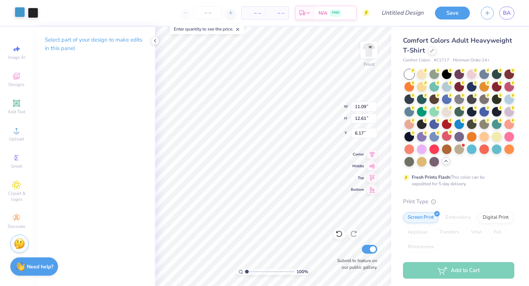
click at [19, 14] on div at bounding box center [20, 12] width 10 height 10
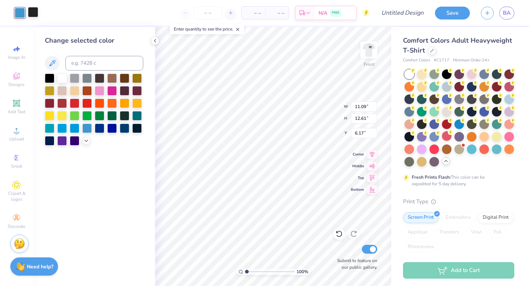
click at [29, 13] on div at bounding box center [33, 12] width 10 height 10
click at [84, 129] on div at bounding box center [87, 128] width 10 height 10
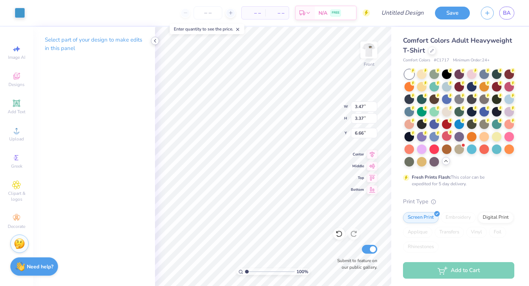
click at [155, 39] on icon at bounding box center [155, 41] width 6 height 6
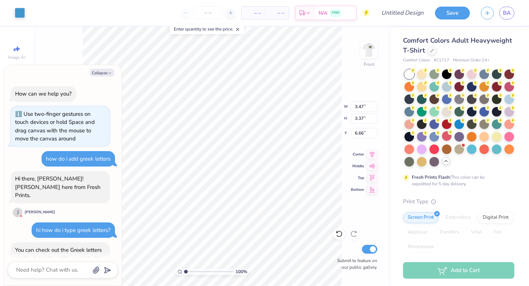
scroll to position [403, 0]
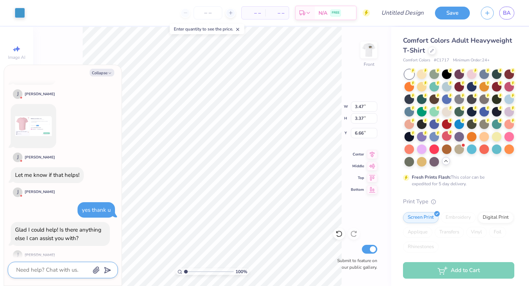
click at [43, 267] on textarea at bounding box center [52, 270] width 75 height 10
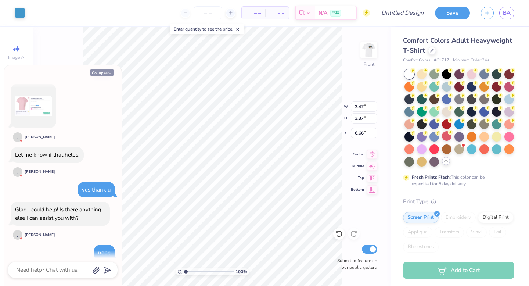
click at [100, 73] on button "Collapse" at bounding box center [102, 73] width 25 height 8
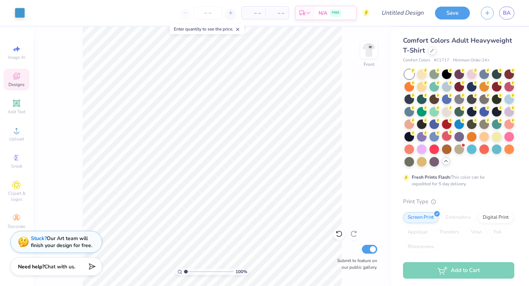
click at [14, 79] on icon at bounding box center [16, 76] width 9 height 9
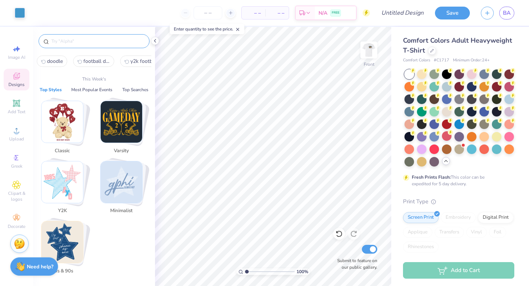
click at [64, 40] on input "text" at bounding box center [98, 40] width 94 height 7
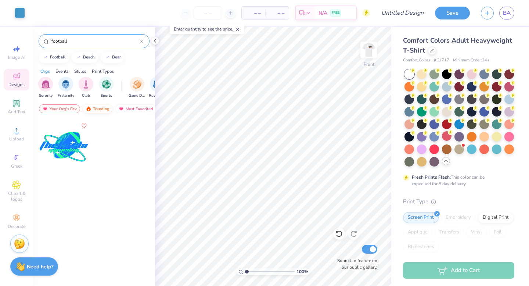
click at [95, 109] on div "Trending" at bounding box center [97, 108] width 30 height 9
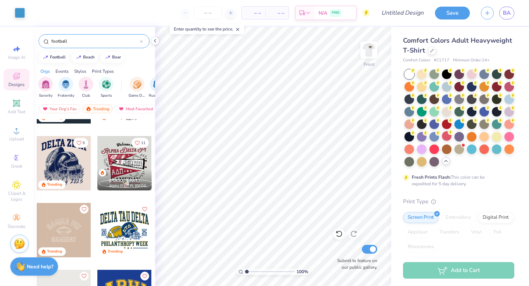
scroll to position [48, 0]
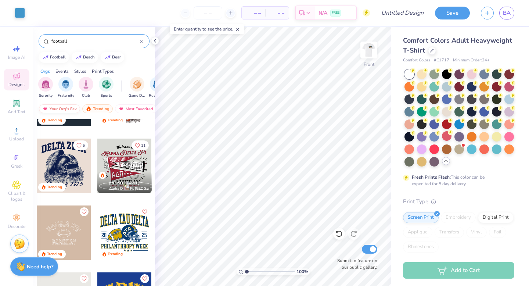
click at [57, 108] on div "Your Org's Fav" at bounding box center [59, 108] width 41 height 9
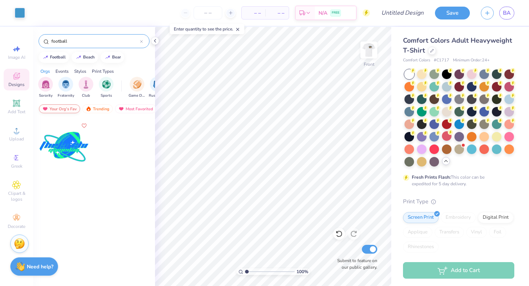
scroll to position [0, 0]
click at [95, 111] on div "Trending" at bounding box center [97, 108] width 30 height 9
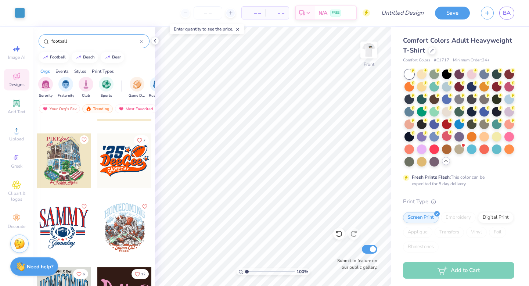
scroll to position [3863, 0]
click at [378, 50] on img at bounding box center [368, 49] width 29 height 29
click at [368, 51] on img at bounding box center [368, 49] width 29 height 29
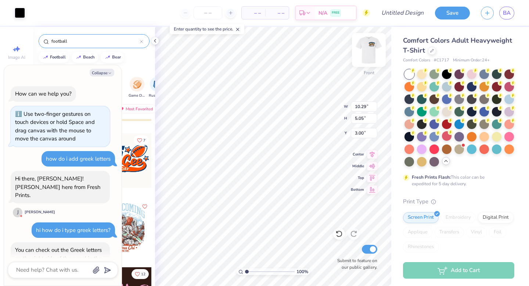
scroll to position [466, 0]
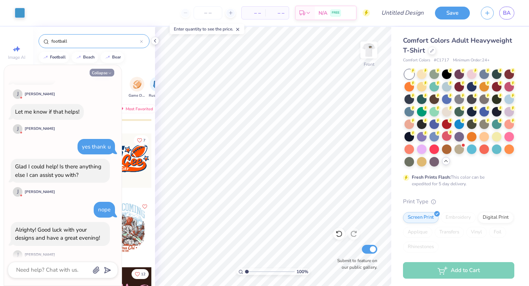
click at [98, 74] on button "Collapse" at bounding box center [102, 73] width 25 height 8
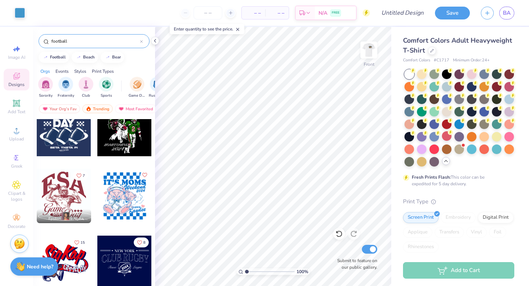
scroll to position [5700, 0]
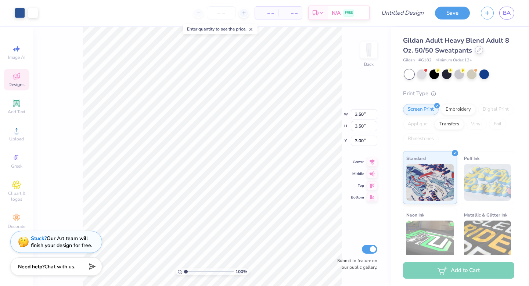
click at [475, 52] on div at bounding box center [479, 50] width 8 height 8
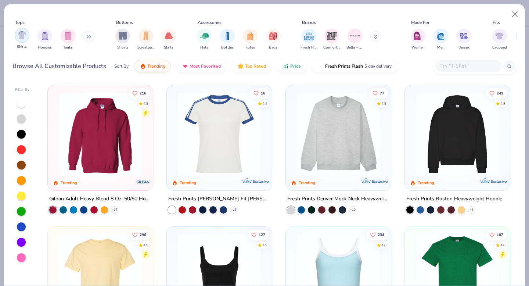
click at [19, 40] on div "filter for Shirts" at bounding box center [22, 35] width 15 height 15
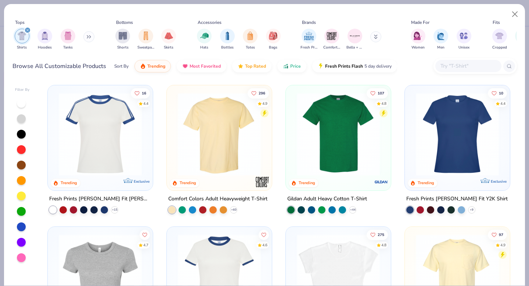
click at [234, 155] on img at bounding box center [219, 134] width 90 height 83
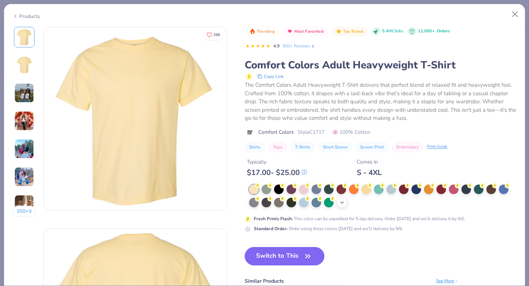
click at [342, 205] on icon at bounding box center [342, 202] width 6 height 6
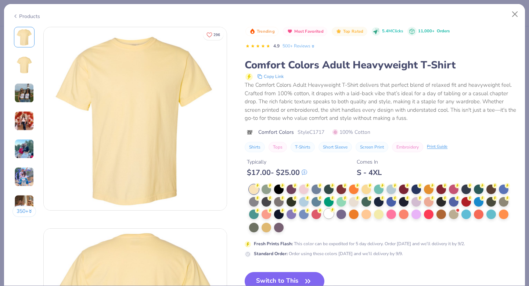
click at [326, 215] on div at bounding box center [329, 214] width 10 height 10
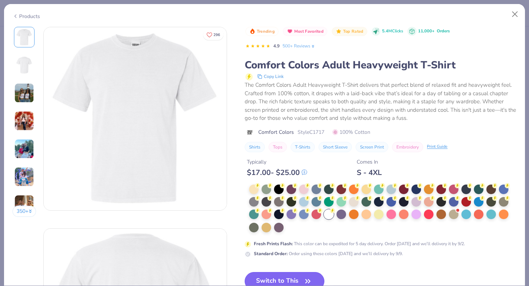
click at [268, 280] on button "Switch to This" at bounding box center [285, 281] width 80 height 18
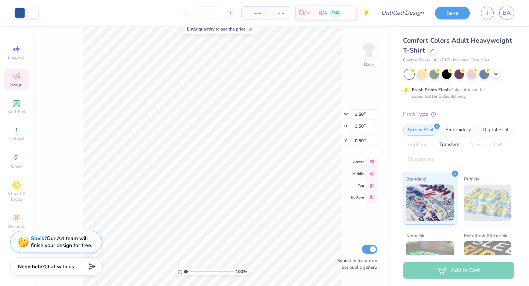
type input "5.14"
click at [370, 51] on img at bounding box center [368, 49] width 29 height 29
type input "9.07"
type input "10.41"
type input "10.39"
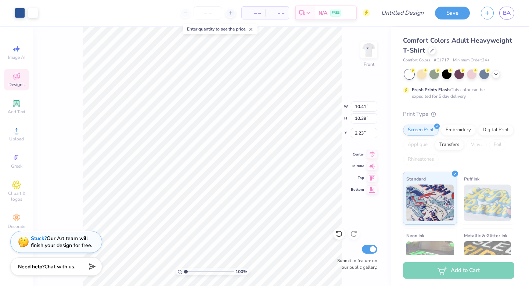
type input "4.33"
click at [342, 54] on div "100 % Front W 10.41 10.41 " H 10.39 10.39 " Y 4.33 4.33 " Center Middle Top Bot…" at bounding box center [212, 156] width 358 height 259
type input "3.58"
type input "8.09"
type input "8.08"
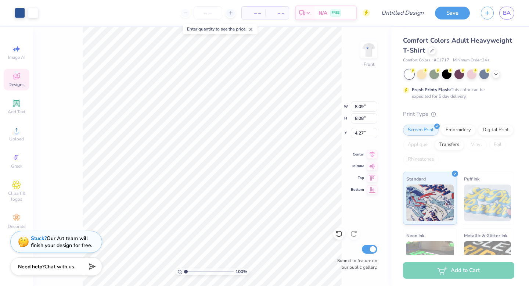
type input "4.25"
type input "7.65"
type input "7.64"
type input "4.19"
type input "7.35"
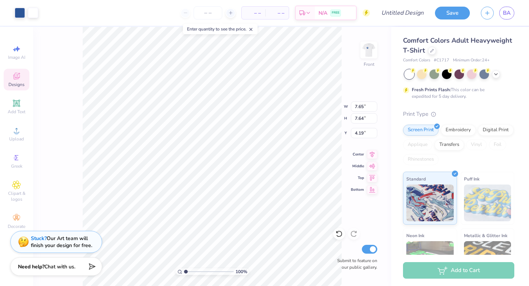
type input "7.34"
type input "4.49"
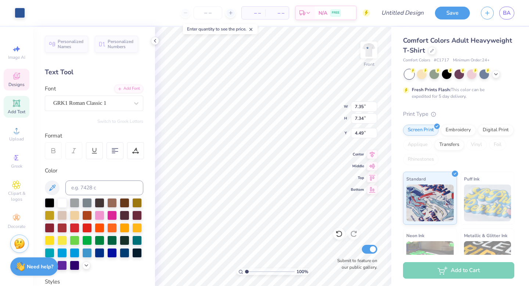
type input "4.50"
type input "6.91"
type input "6.90"
type input "13.75"
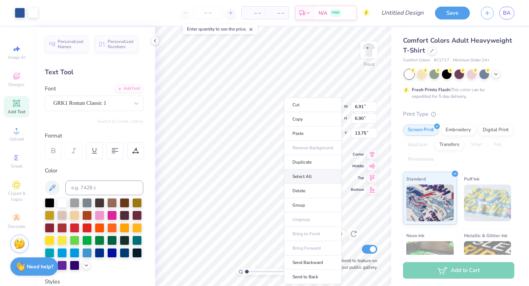
click at [284, 172] on li "Select All" at bounding box center [313, 176] width 58 height 14
type input "9.86"
type input "16.15"
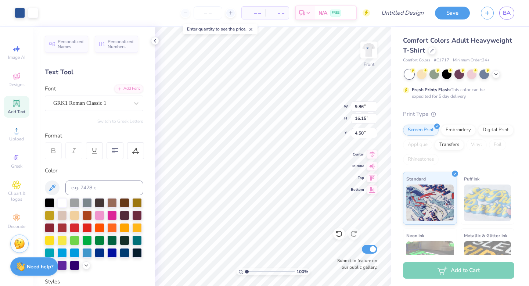
type input "4.51"
type input "13.37"
click at [18, 13] on div at bounding box center [20, 12] width 10 height 10
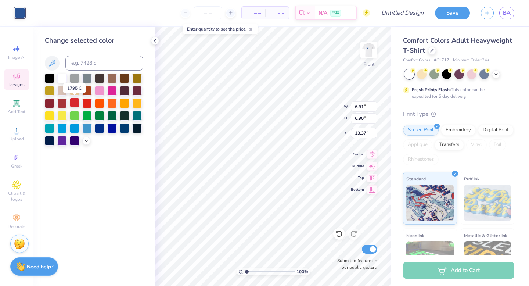
click at [73, 102] on div at bounding box center [75, 103] width 10 height 10
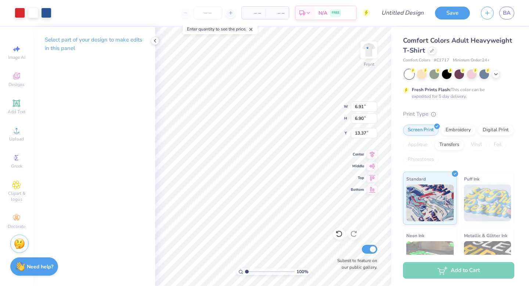
type input "9.63"
click at [13, 14] on div "Art colors" at bounding box center [12, 13] width 25 height 26
click at [22, 12] on div at bounding box center [20, 12] width 10 height 10
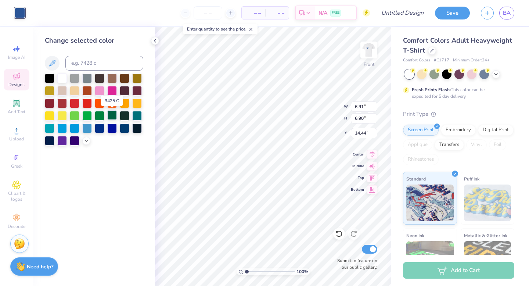
click at [111, 113] on div at bounding box center [112, 115] width 10 height 10
click at [185, 32] on div "Enter quantity to see the price." at bounding box center [220, 29] width 75 height 10
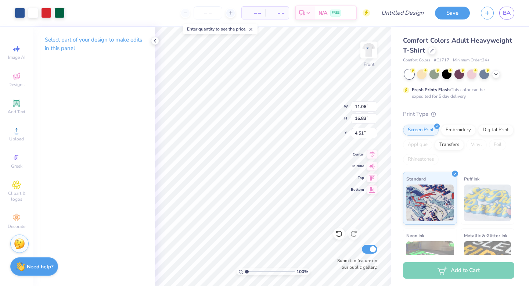
type input "4.75"
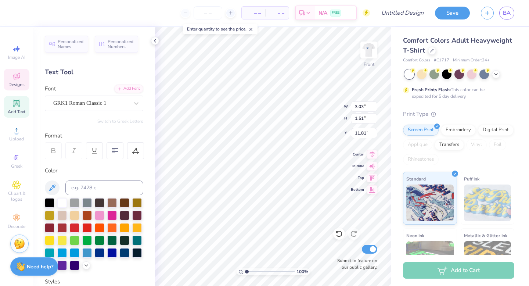
paste textarea
click at [153, 239] on div "Personalized Names Personalized Numbers Text Tool Add Font Font GRK1 Roman Clas…" at bounding box center [94, 156] width 122 height 259
type input "3.03"
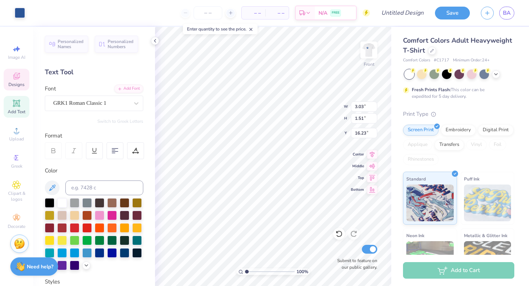
type input "1.51"
type input "16.23"
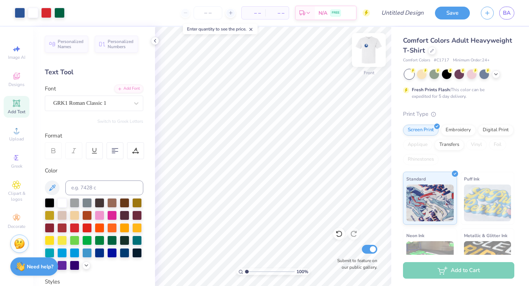
click at [371, 50] on img at bounding box center [368, 49] width 29 height 29
type input "3.64"
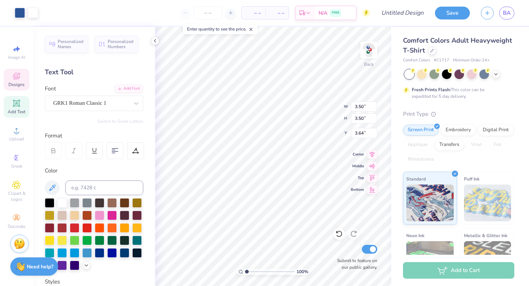
click at [21, 77] on div "Designs" at bounding box center [17, 80] width 26 height 22
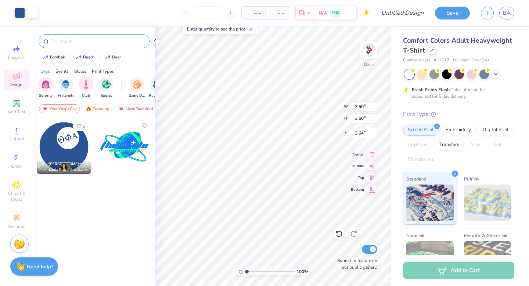
click at [79, 39] on input "text" at bounding box center [98, 40] width 94 height 7
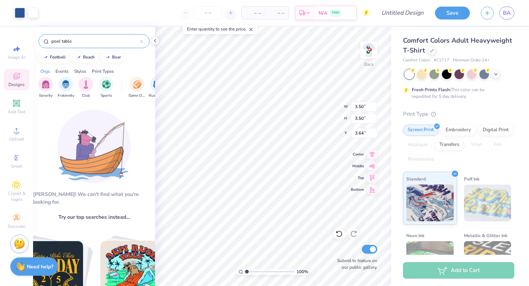
drag, startPoint x: 76, startPoint y: 42, endPoint x: 61, endPoint y: 43, distance: 15.1
click at [62, 43] on input "pool table" at bounding box center [95, 40] width 89 height 7
type input "pool"
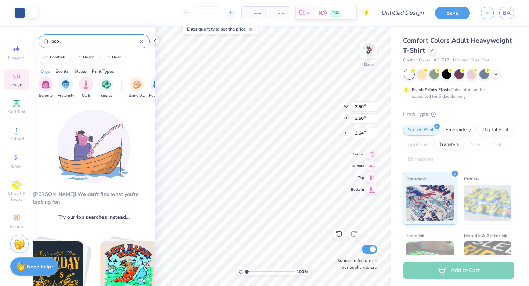
click at [70, 41] on input "pool" at bounding box center [95, 40] width 89 height 7
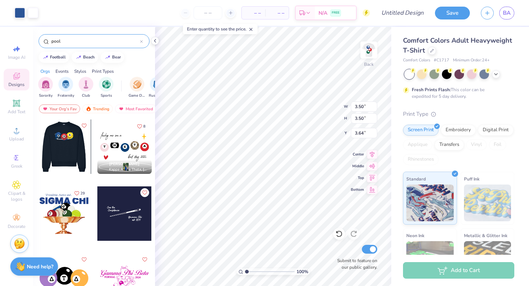
click at [71, 151] on div at bounding box center [63, 146] width 54 height 54
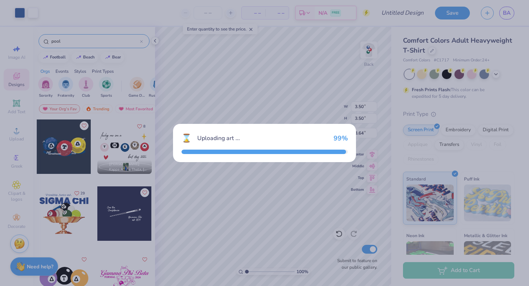
type input "10.34"
type input "4.56"
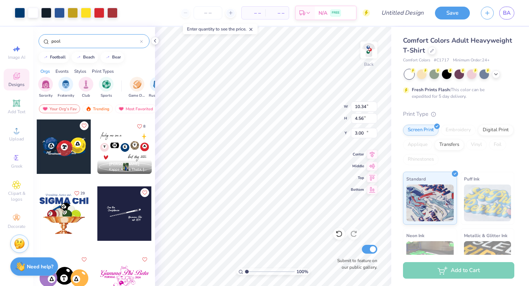
type input "10.22"
type input "3.50"
type input "3.64"
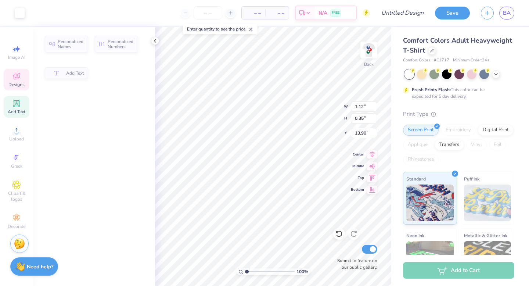
type input "1.12"
type input "0.35"
type input "13.90"
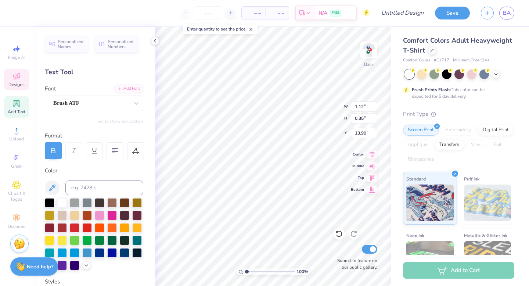
type input "0.75"
type input "0.24"
type input "14.01"
drag, startPoint x: 246, startPoint y: 270, endPoint x: 261, endPoint y: 269, distance: 14.7
type input "4"
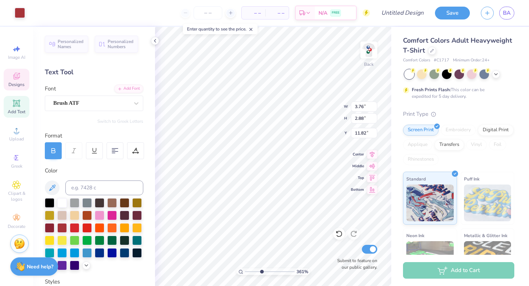
click at [261, 269] on input "range" at bounding box center [270, 271] width 50 height 7
type input "11.78"
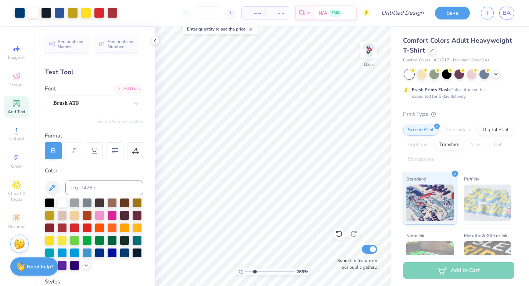
type input "2.66"
drag, startPoint x: 260, startPoint y: 271, endPoint x: 254, endPoint y: 269, distance: 6.8
click at [255, 269] on input "range" at bounding box center [270, 271] width 50 height 7
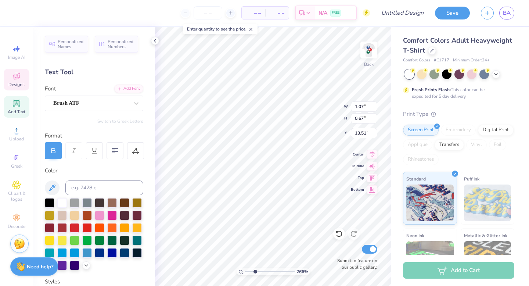
scroll to position [0, 1]
type textarea "Homecoming"
click at [49, 206] on div at bounding box center [50, 202] width 10 height 10
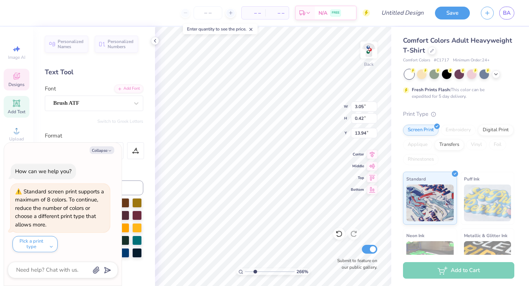
type input "3.05"
type input "0.42"
type input "13.94"
type textarea "x"
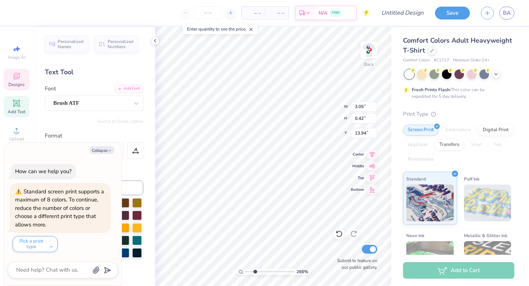
click at [154, 217] on div "– – Per Item – – Total Est. Delivery N/A FREE Design Title Save BA Image AI Des…" at bounding box center [264, 143] width 529 height 286
type textarea "x"
click at [340, 234] on icon at bounding box center [338, 233] width 7 height 7
type input "0.75"
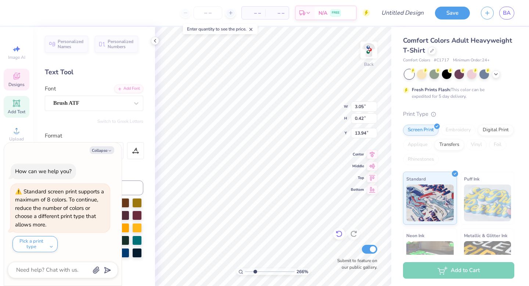
type input "0.24"
type input "14.01"
type textarea "x"
type input "2.85"
type input "0.99"
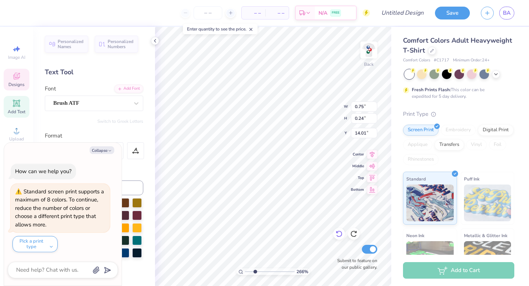
type input "13.22"
type textarea "x"
type input "0.75"
type input "0.24"
type input "14.04"
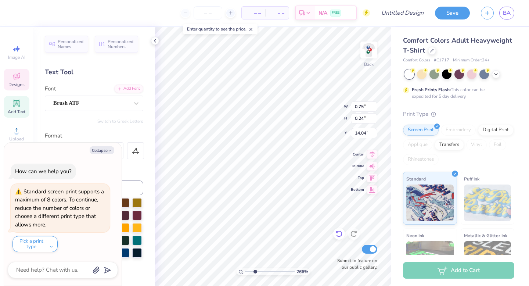
type textarea "x"
type textarea "2"
type textarea "x"
type textarea "20"
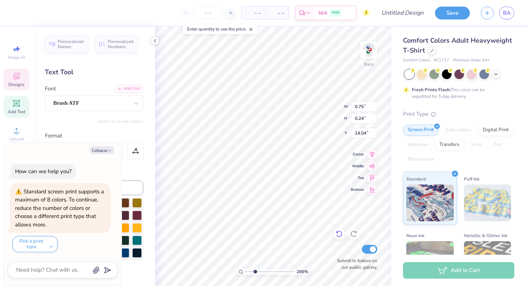
type textarea "x"
type textarea "202"
type textarea "x"
type textarea "2020"
type textarea "x"
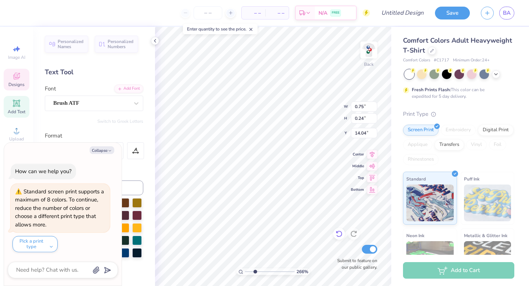
type textarea "202"
type textarea "x"
type textarea "2025"
click at [102, 149] on button "Collapse" at bounding box center [102, 150] width 25 height 8
type textarea "x"
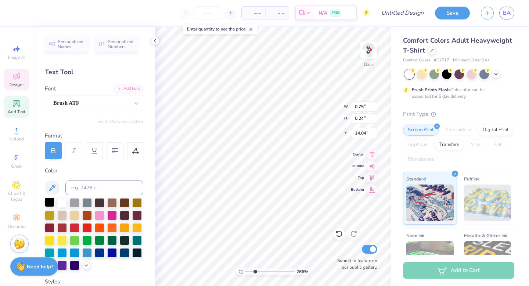
click at [49, 200] on div at bounding box center [50, 202] width 10 height 10
type input "3.05"
type input "0.42"
type input "15.18"
type textarea "recruitmet"
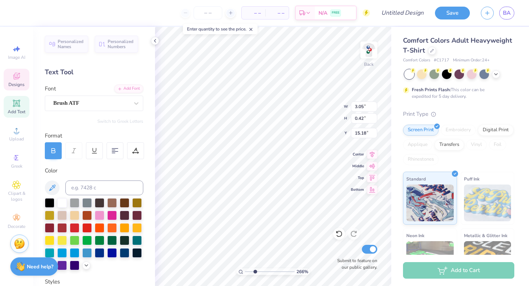
scroll to position [0, 1]
type input "2.73"
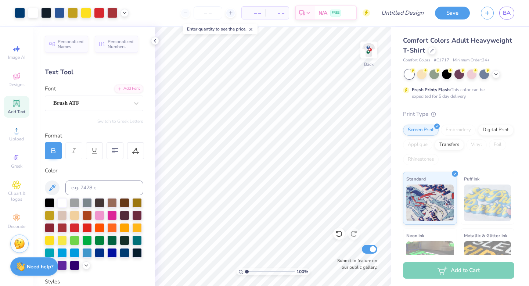
drag, startPoint x: 256, startPoint y: 273, endPoint x: 241, endPoint y: 272, distance: 14.4
type input "1"
click at [245, 272] on input "range" at bounding box center [270, 271] width 50 height 7
type input "2.07"
type input "4.99"
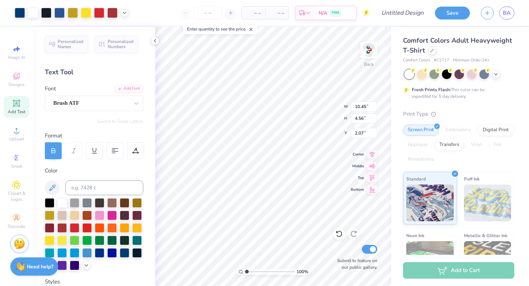
type input "2.18"
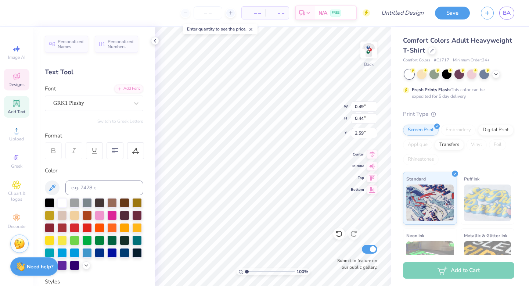
type input "3.00"
click at [15, 84] on span "Designs" at bounding box center [16, 85] width 16 height 6
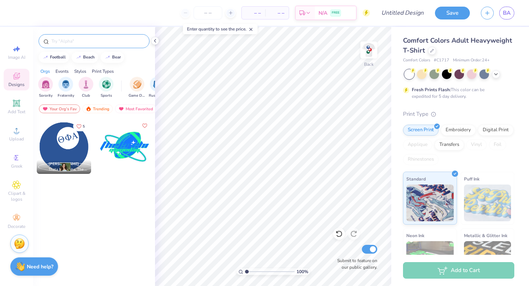
click at [60, 40] on input "text" at bounding box center [98, 40] width 94 height 7
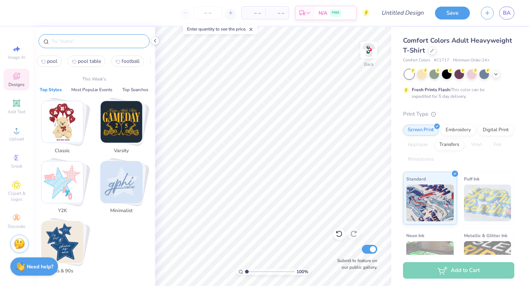
click at [55, 61] on span "pool" at bounding box center [52, 61] width 10 height 7
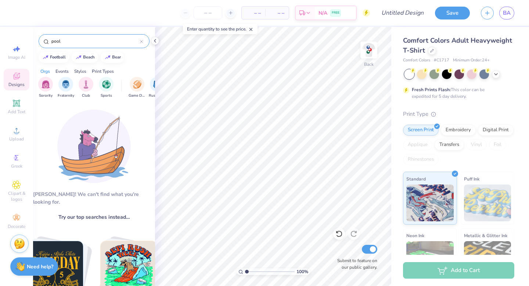
click at [64, 43] on input "pool" at bounding box center [95, 40] width 89 height 7
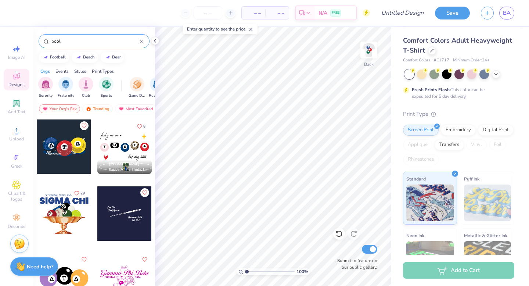
type input "pool \"
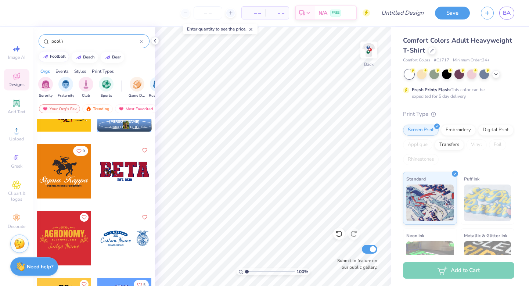
scroll to position [548, 0]
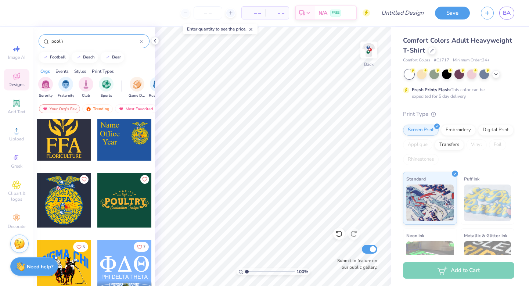
drag, startPoint x: 75, startPoint y: 40, endPoint x: 17, endPoint y: 37, distance: 58.1
click at [17, 37] on div "– – Per Item – – Total Est. Delivery N/A FREE Design Title Save BA Image AI Des…" at bounding box center [264, 143] width 529 height 286
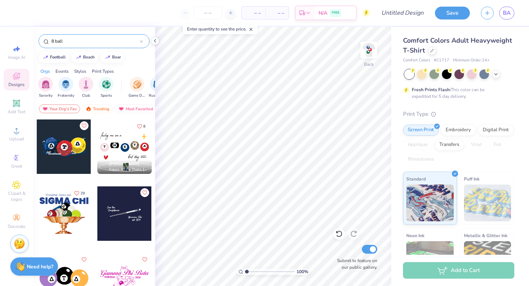
type input "8 ball"
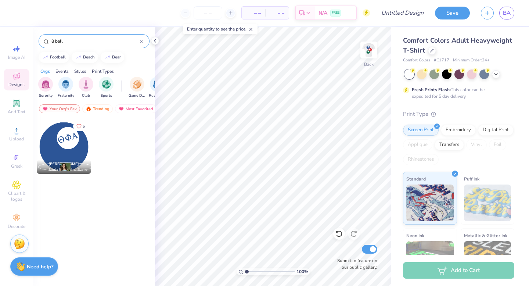
click at [73, 40] on input "8 ball" at bounding box center [95, 40] width 89 height 7
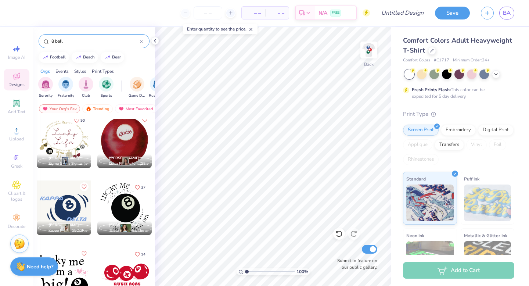
scroll to position [207, 0]
click at [127, 270] on div at bounding box center [178, 274] width 163 height 54
type input "5.41"
type input "2.42"
type input "13.01"
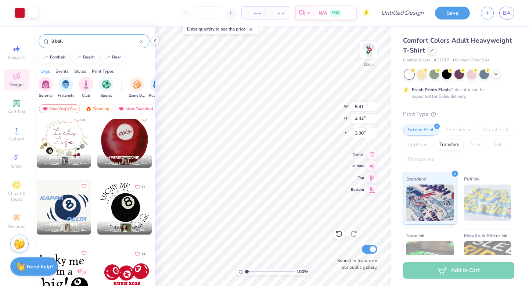
type input "5.82"
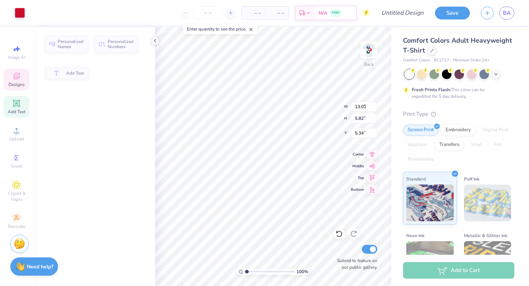
type input "1.31"
type input "1.20"
type input "5.34"
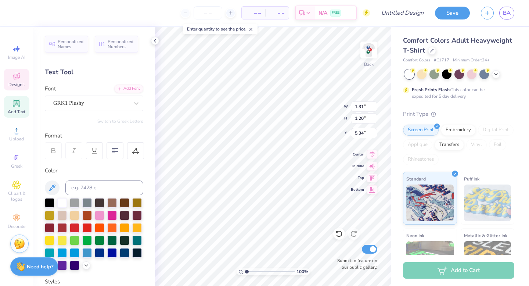
type input "1.01"
type input "1.27"
type input "4.31"
type input "12.72"
click at [1, 183] on div "Image AI Designs Add Text Upload Greek Clipart & logos Decorate" at bounding box center [16, 156] width 33 height 259
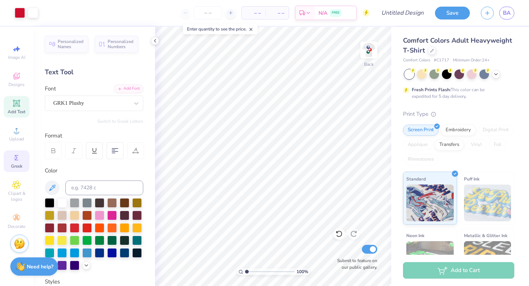
click at [8, 162] on div "Greek" at bounding box center [17, 161] width 26 height 22
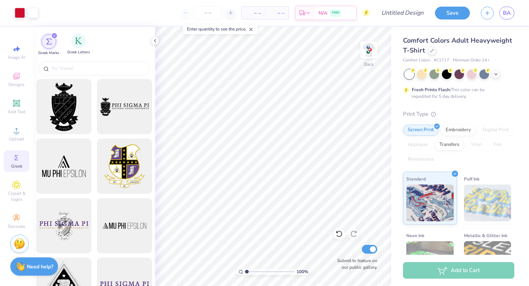
click at [85, 46] on div "Greek Letters" at bounding box center [78, 44] width 23 height 22
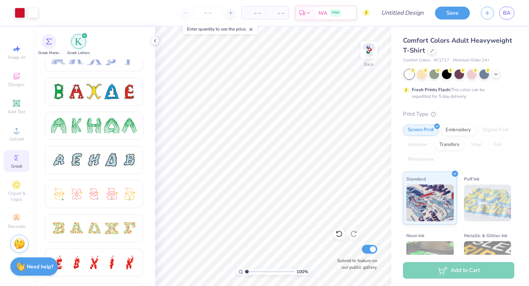
scroll to position [0, 0]
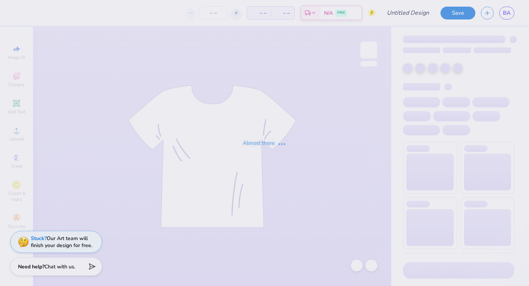
type input "[PERSON_NAME] : [PERSON_NAME][GEOGRAPHIC_DATA]"
type input "49"
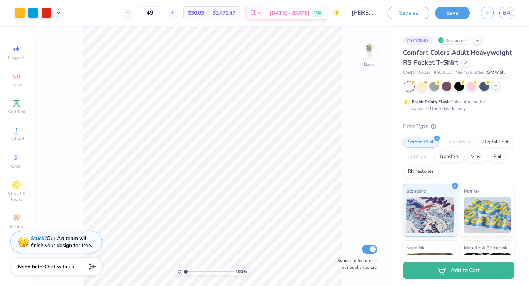
click at [497, 86] on icon at bounding box center [496, 86] width 6 height 6
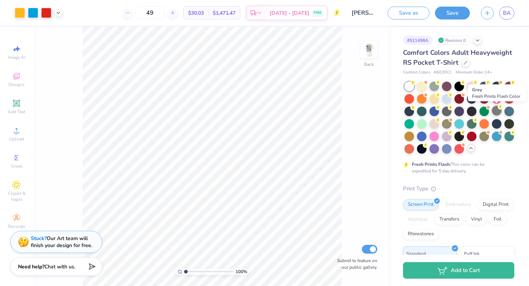
click at [498, 113] on div at bounding box center [497, 111] width 10 height 10
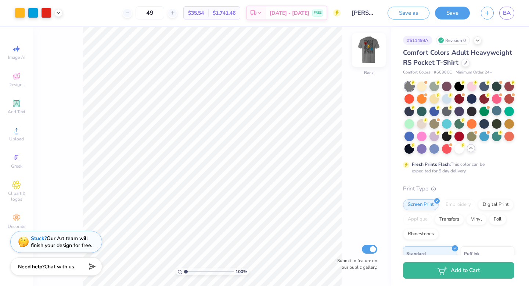
click at [377, 48] on img at bounding box center [368, 49] width 29 height 29
click at [369, 52] on img at bounding box center [368, 49] width 29 height 29
click at [368, 52] on img at bounding box center [368, 49] width 29 height 29
click at [494, 123] on div at bounding box center [497, 123] width 10 height 10
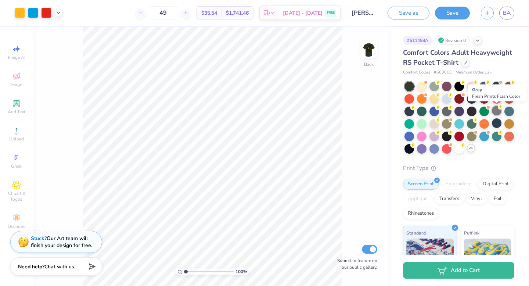
click at [497, 111] on div at bounding box center [497, 111] width 10 height 10
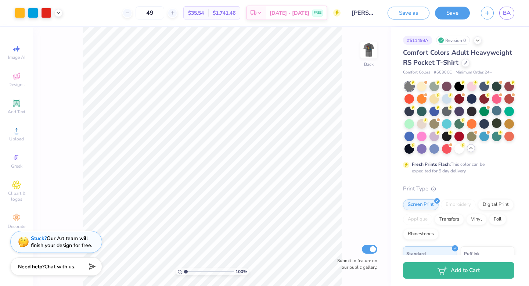
click at [410, 86] on div at bounding box center [409, 87] width 10 height 10
click at [468, 112] on div at bounding box center [472, 111] width 10 height 10
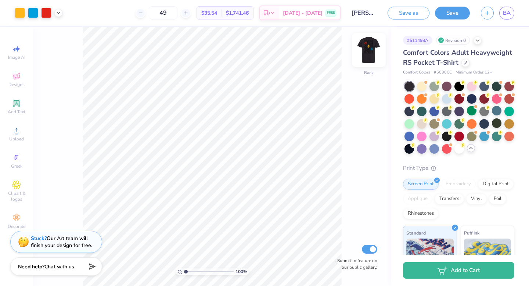
click at [363, 57] on img at bounding box center [368, 49] width 29 height 29
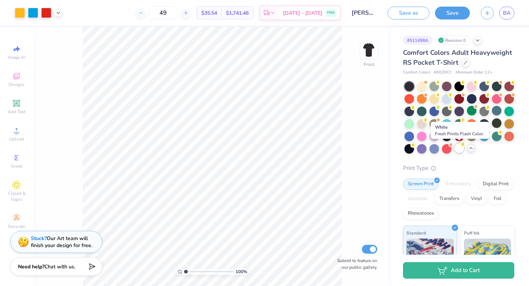
click at [460, 149] on div at bounding box center [459, 148] width 10 height 10
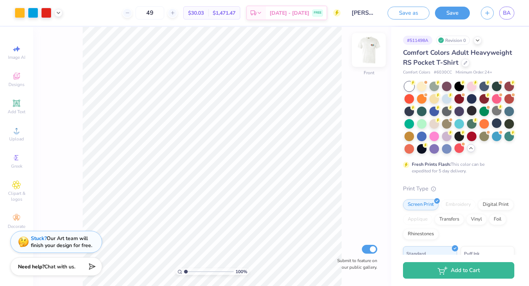
click at [363, 59] on img at bounding box center [368, 49] width 29 height 29
click at [374, 50] on img at bounding box center [368, 49] width 29 height 29
click at [370, 46] on img at bounding box center [368, 49] width 29 height 29
click at [371, 46] on img at bounding box center [368, 49] width 29 height 29
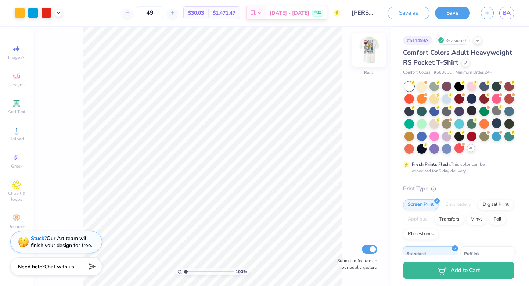
click at [370, 47] on img at bounding box center [368, 49] width 29 height 29
click at [370, 47] on img at bounding box center [368, 50] width 15 height 15
